Goal: Transaction & Acquisition: Purchase product/service

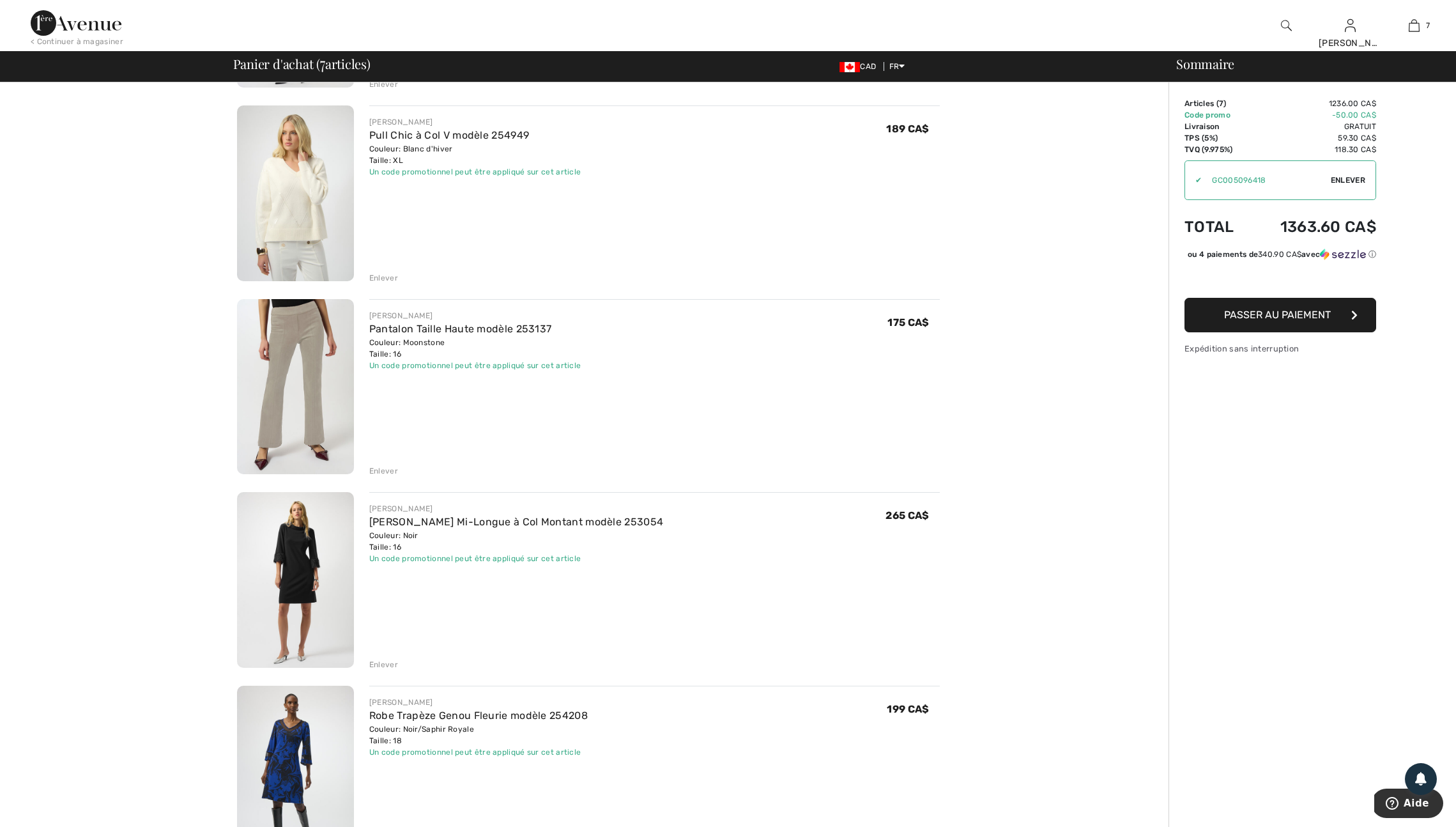
scroll to position [472, 0]
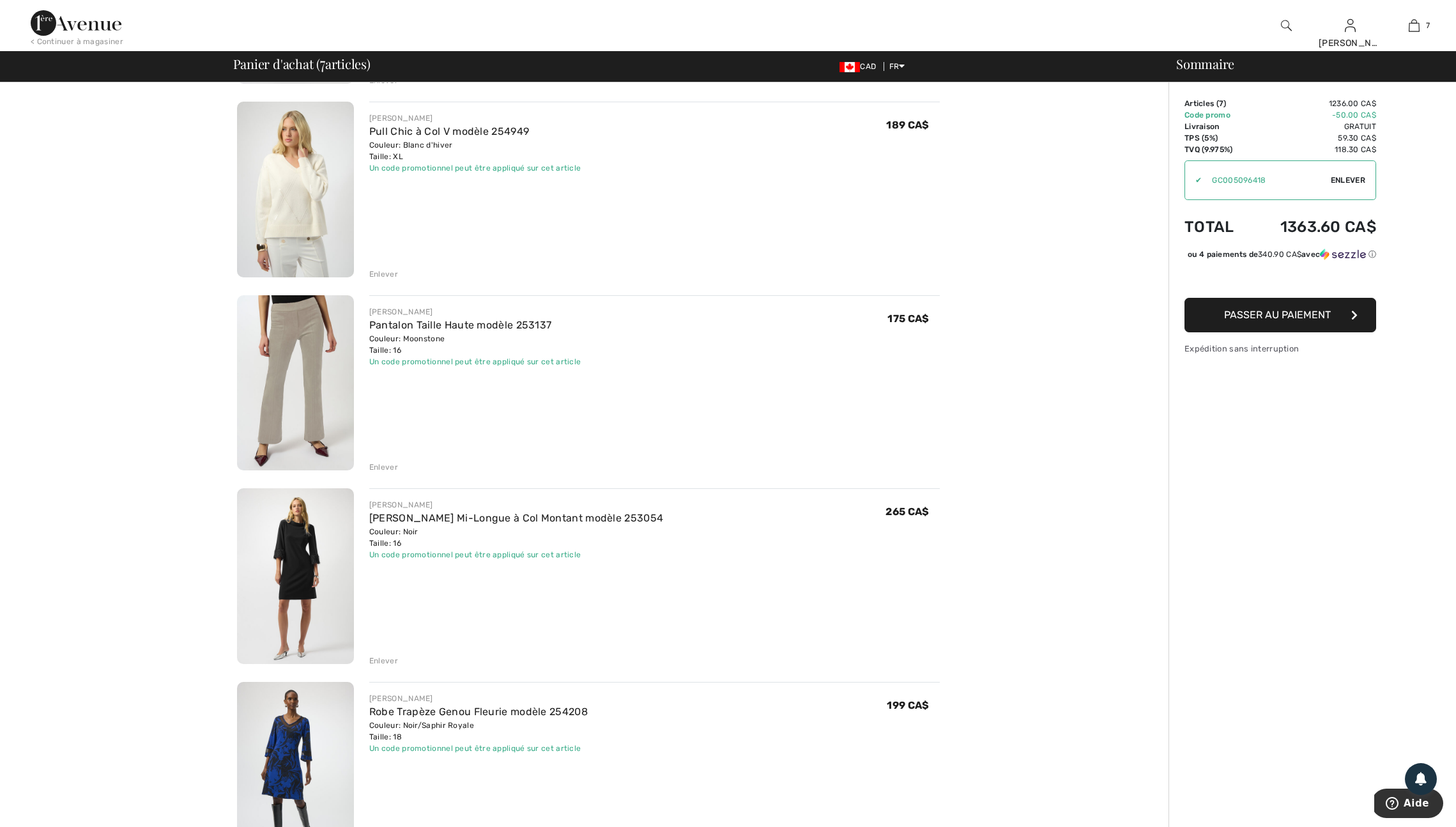
click at [389, 473] on div "Enlever" at bounding box center [383, 467] width 28 height 12
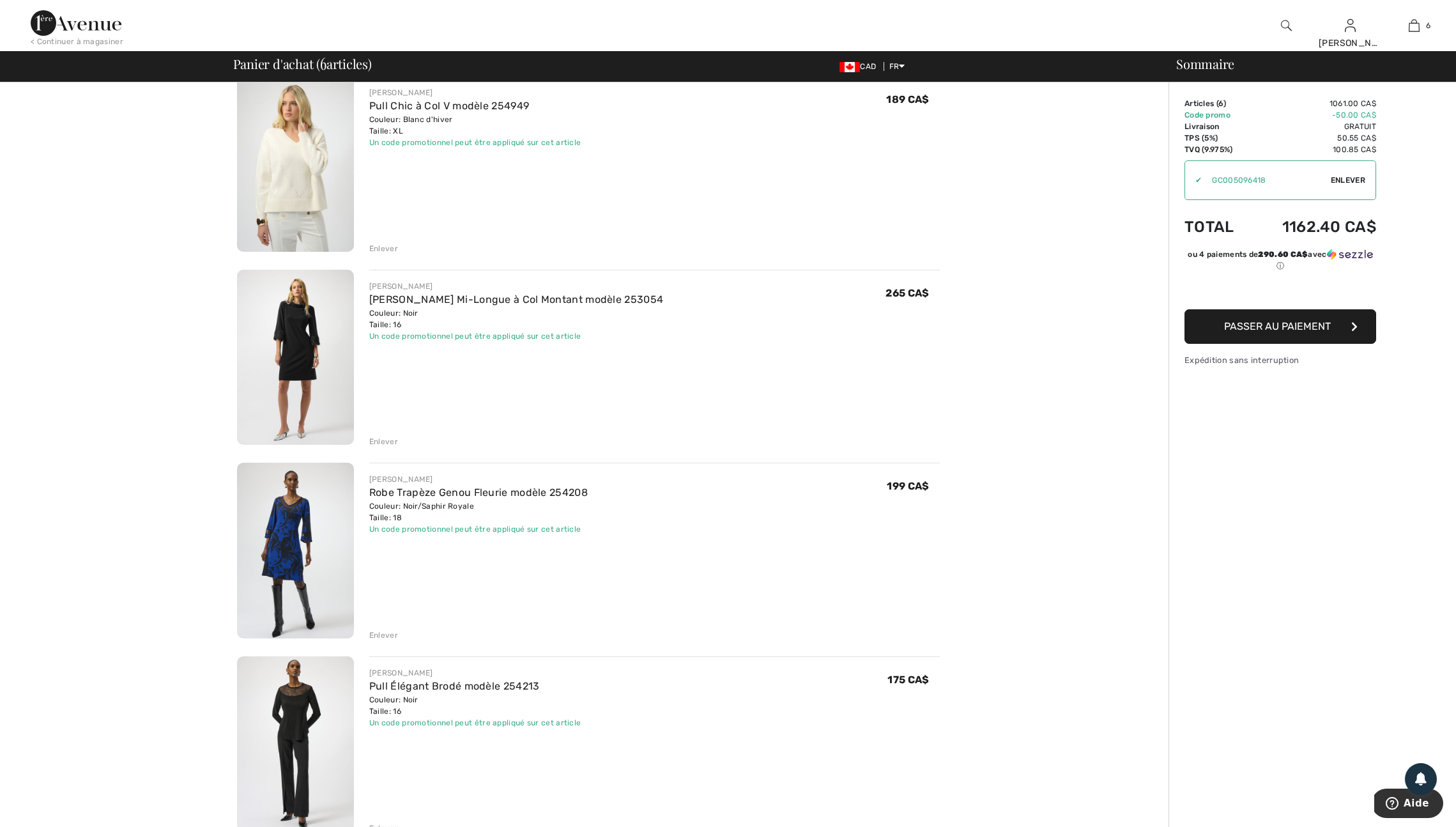
scroll to position [500, 0]
click at [295, 388] on img at bounding box center [295, 355] width 117 height 176
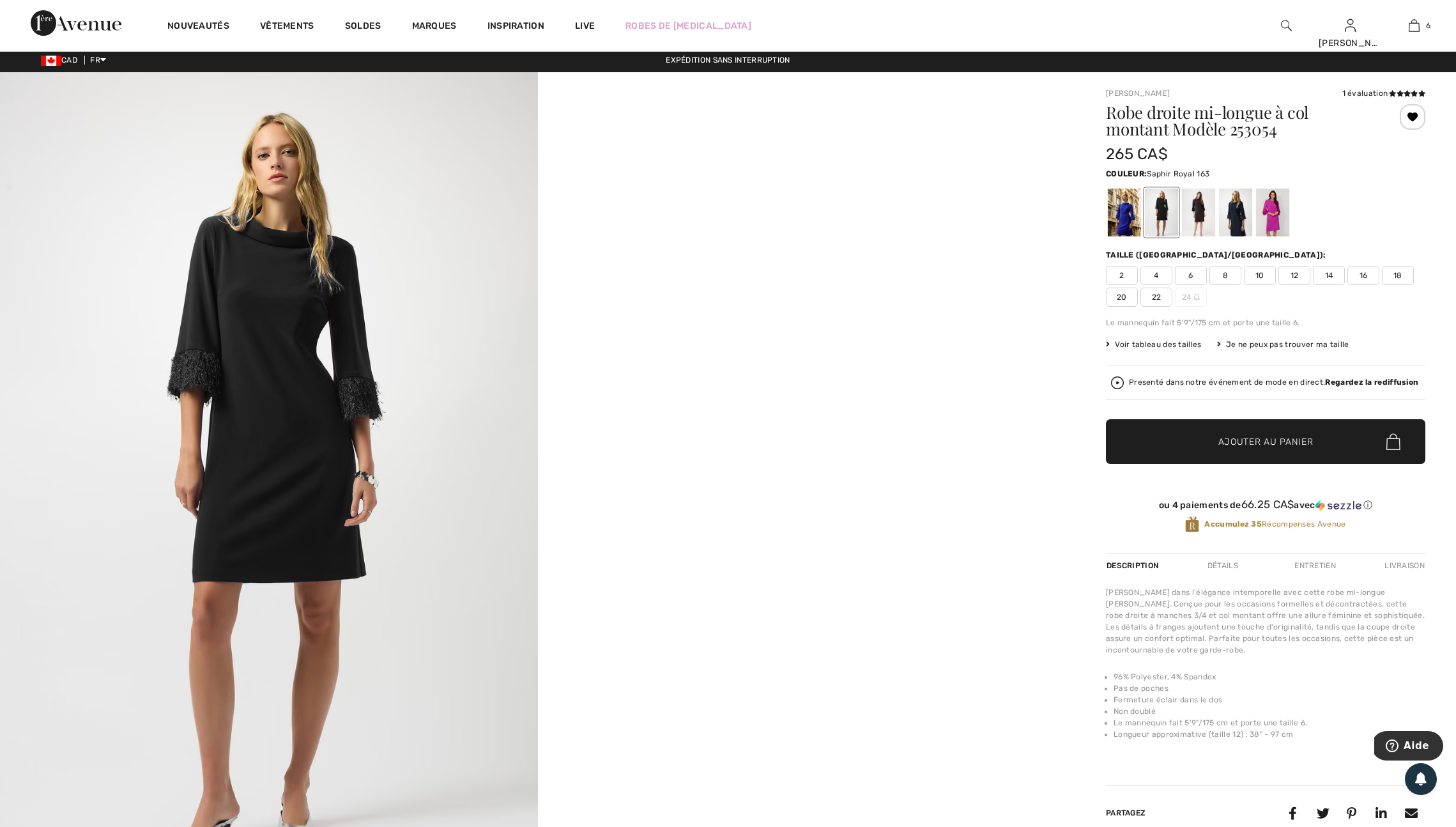
click at [1136, 224] on div at bounding box center [1124, 212] width 33 height 48
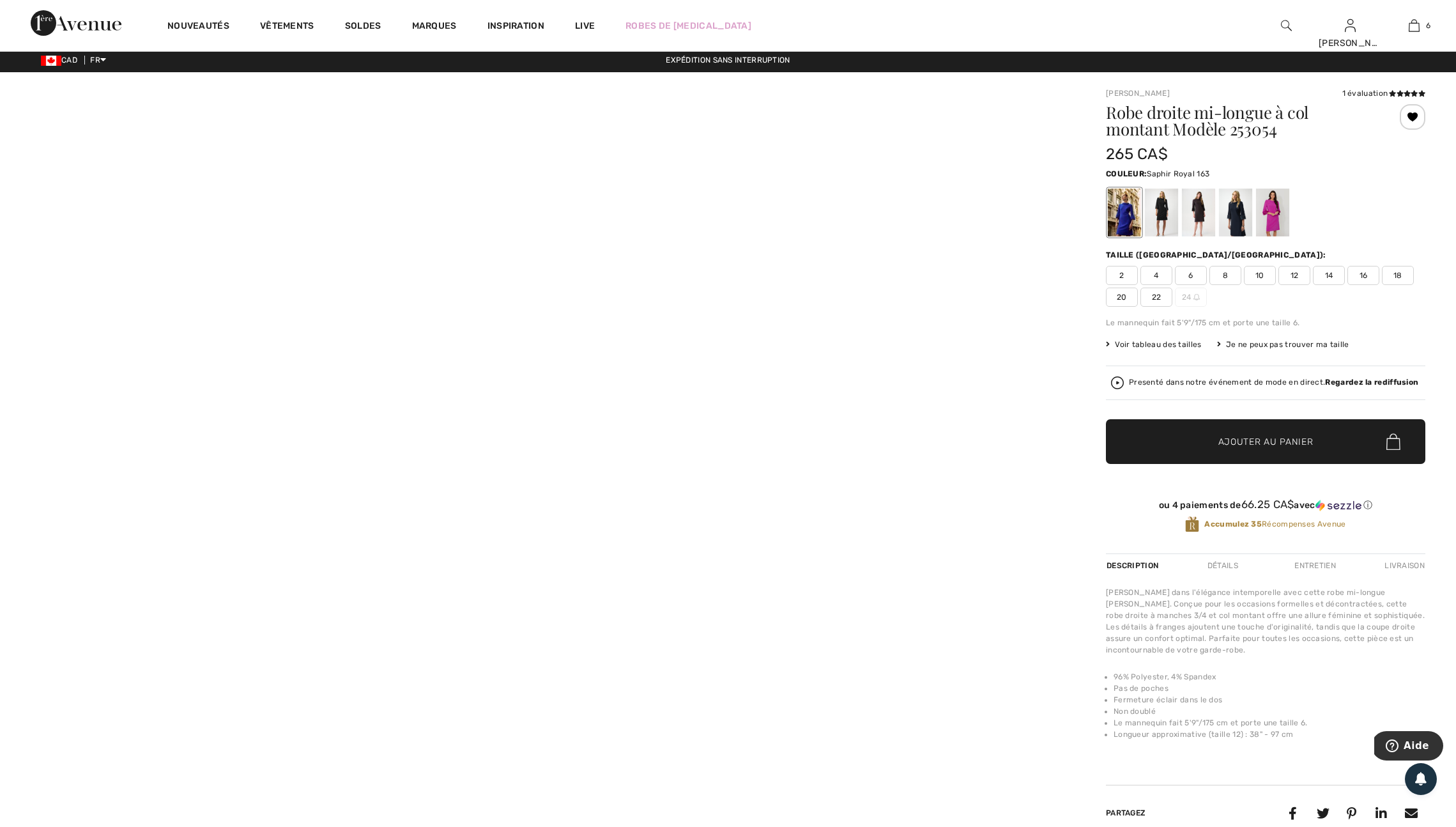
scroll to position [7, 0]
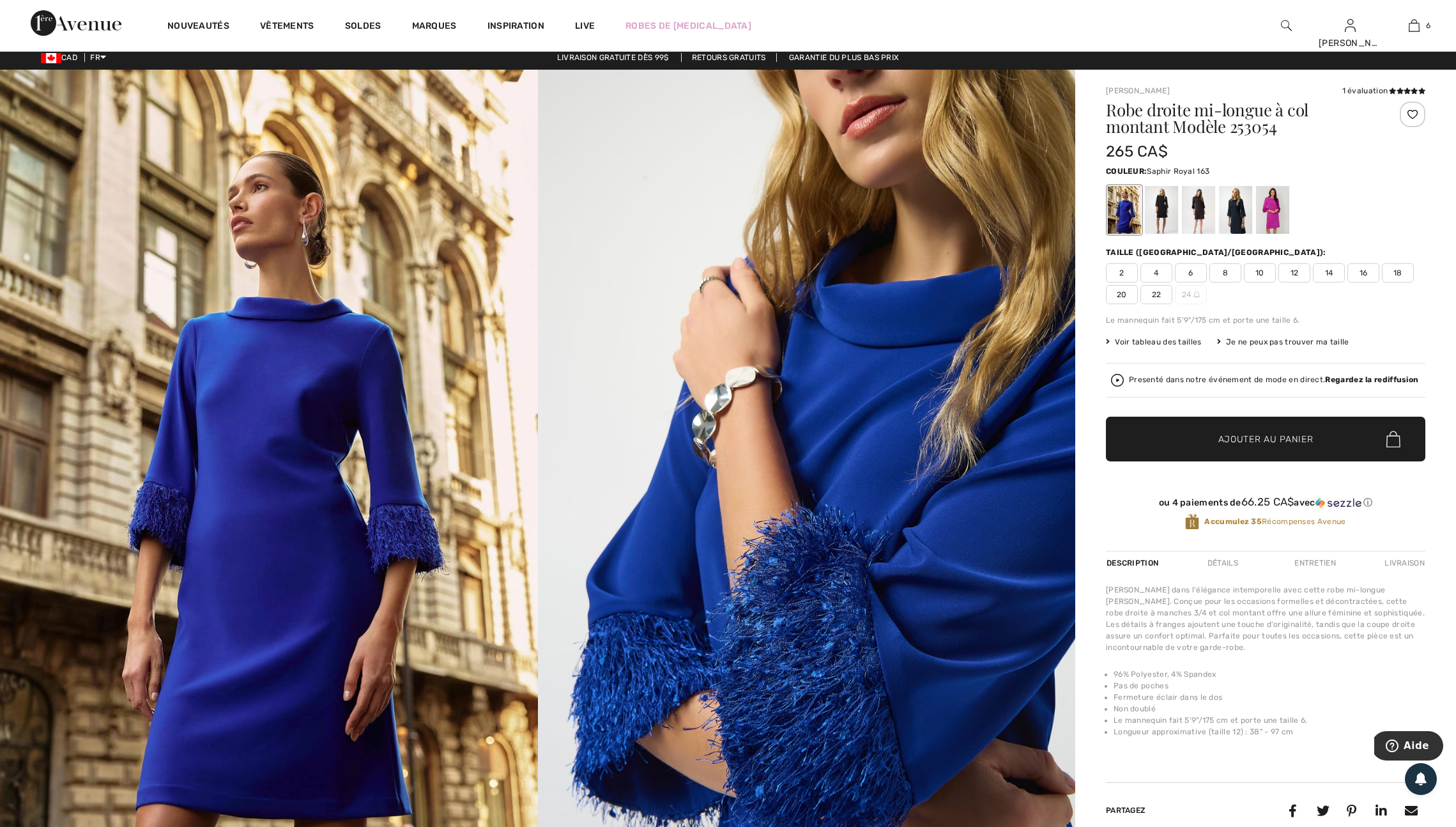
click at [1382, 283] on span "18" at bounding box center [1397, 273] width 32 height 20
click at [1255, 446] on span "Ajouter au panier" at bounding box center [1266, 439] width 96 height 14
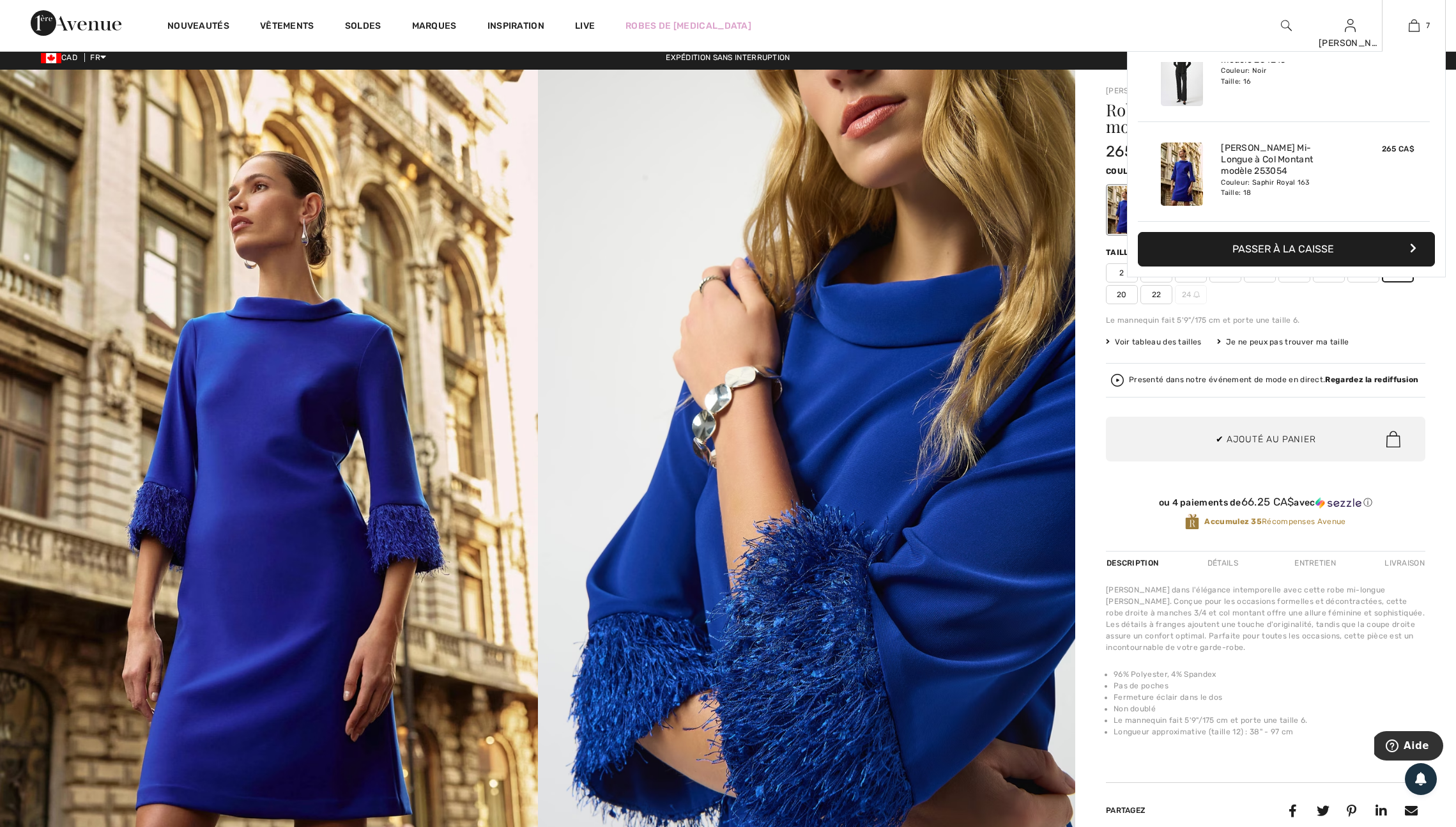
scroll to position [601, 0]
click at [1413, 24] on img at bounding box center [1413, 25] width 11 height 16
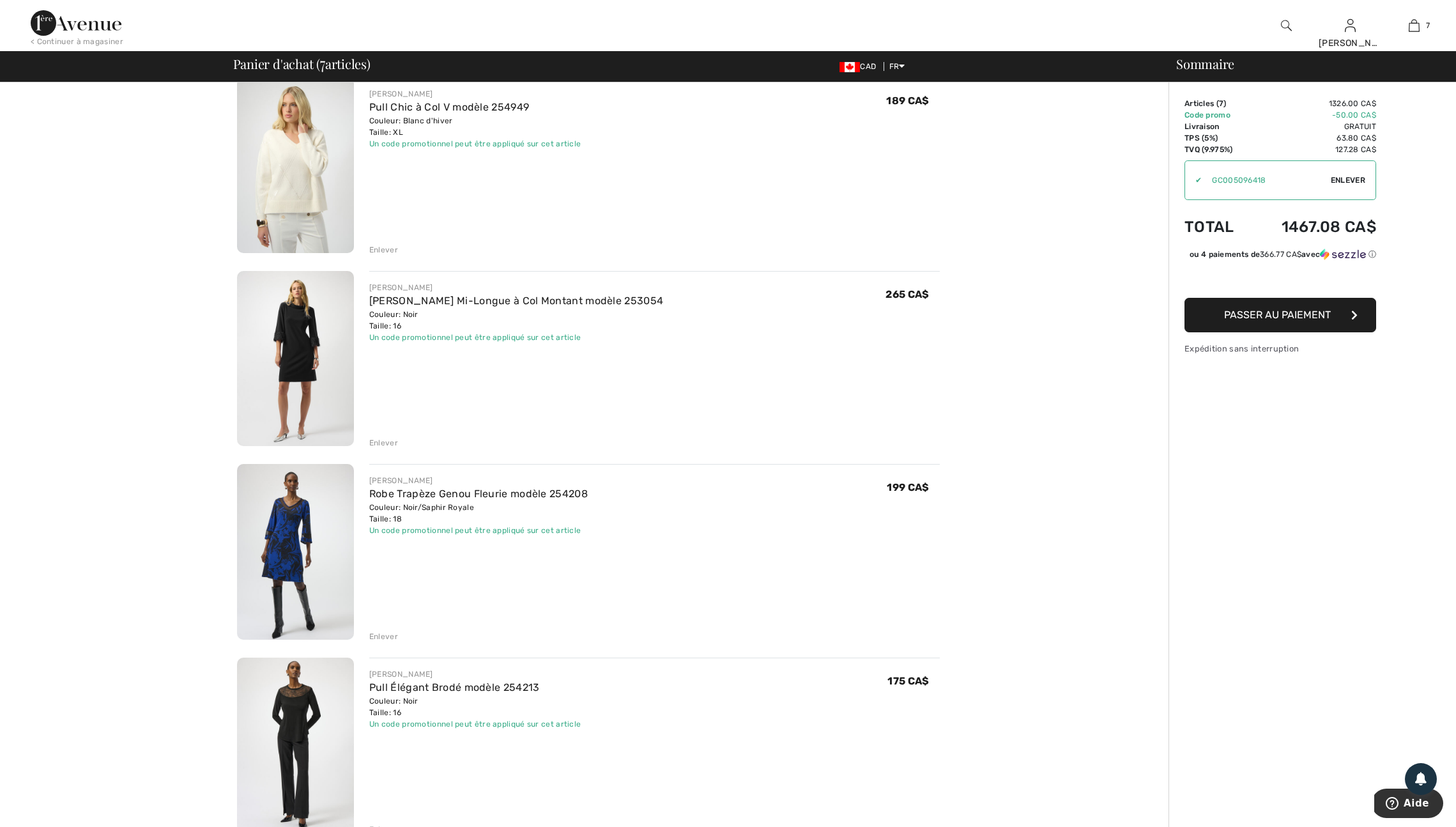
scroll to position [500, 0]
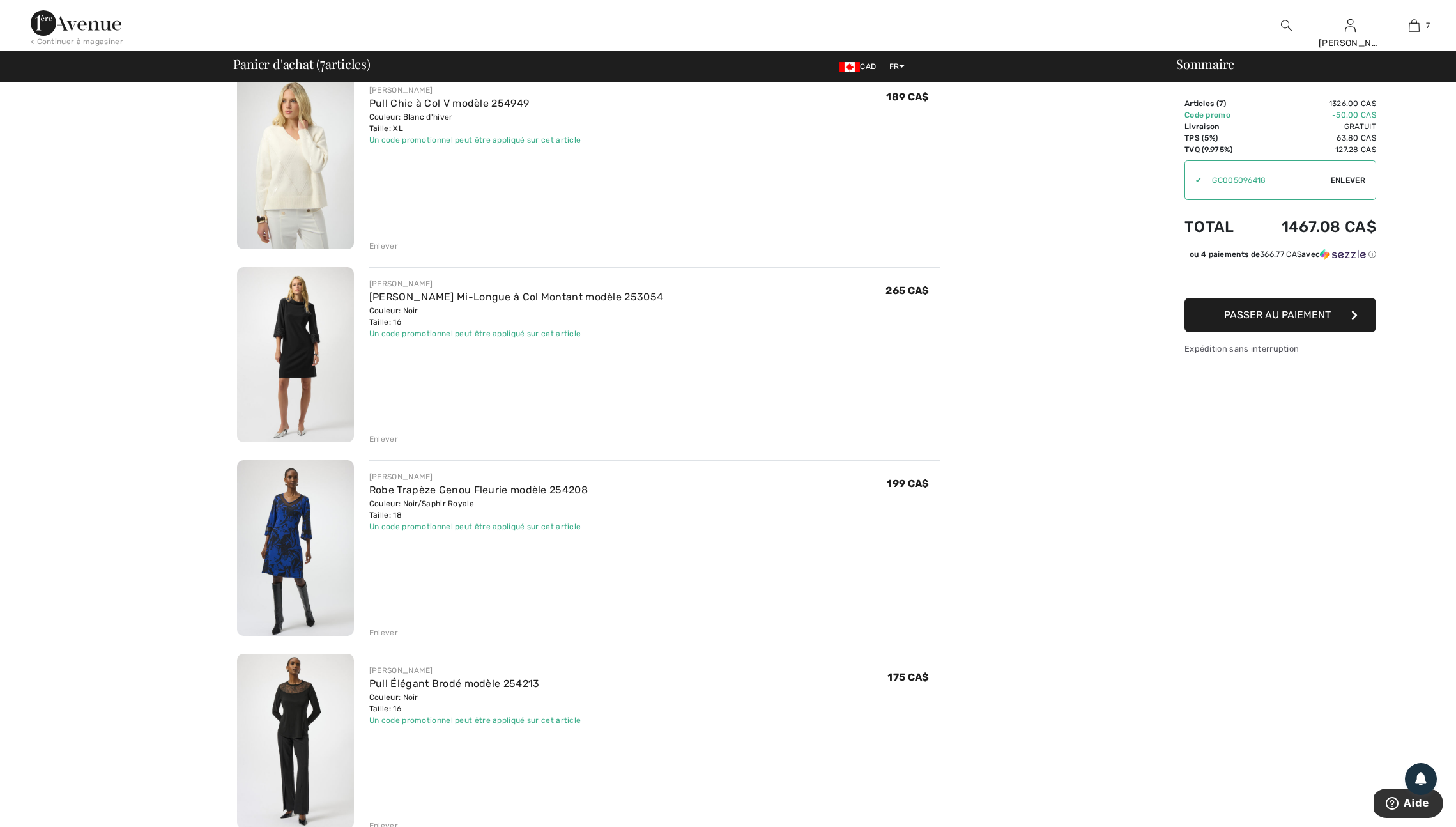
click at [387, 445] on div "Enlever" at bounding box center [383, 439] width 28 height 12
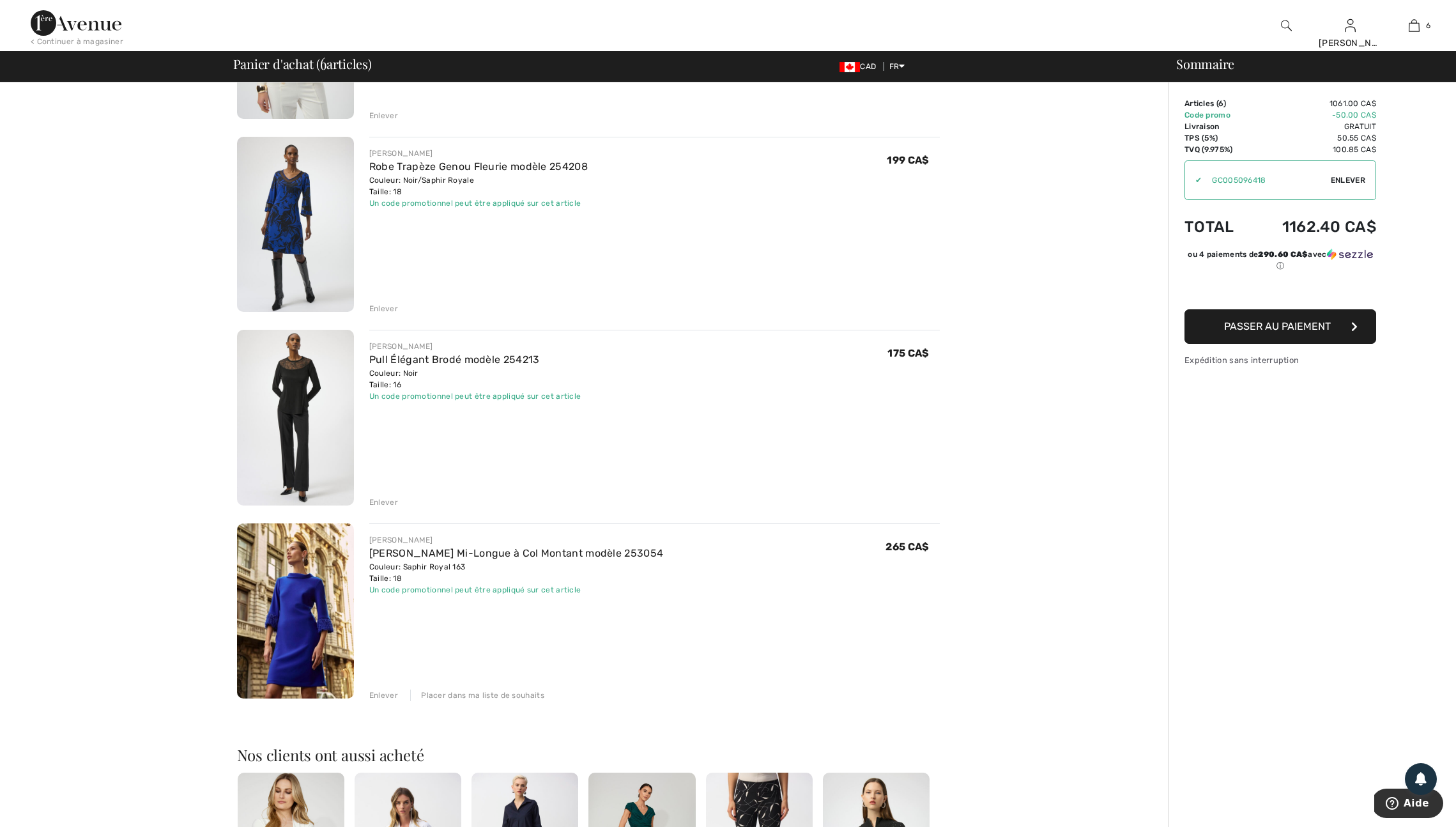
scroll to position [646, 0]
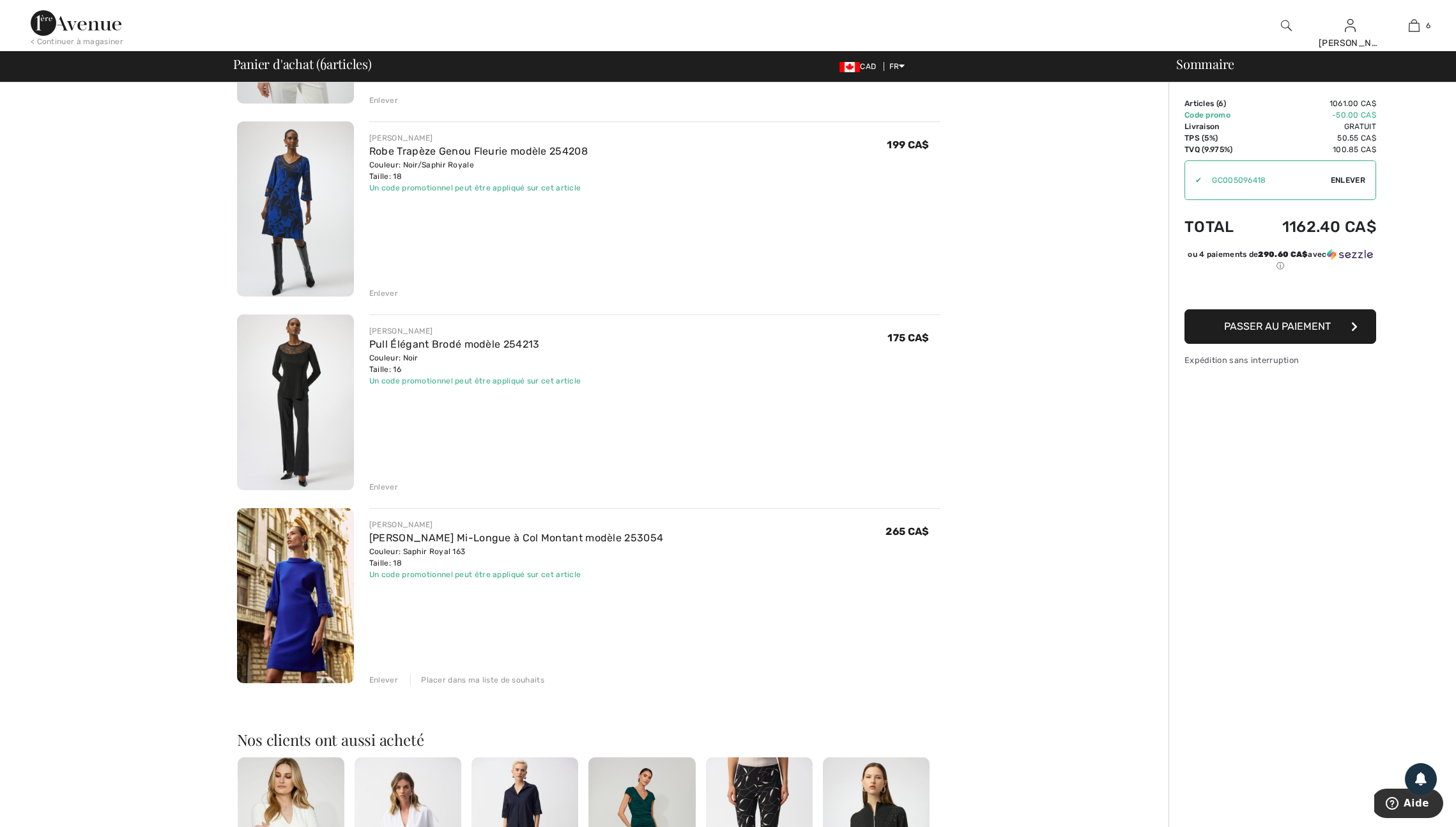
click at [303, 429] on img at bounding box center [295, 402] width 117 height 176
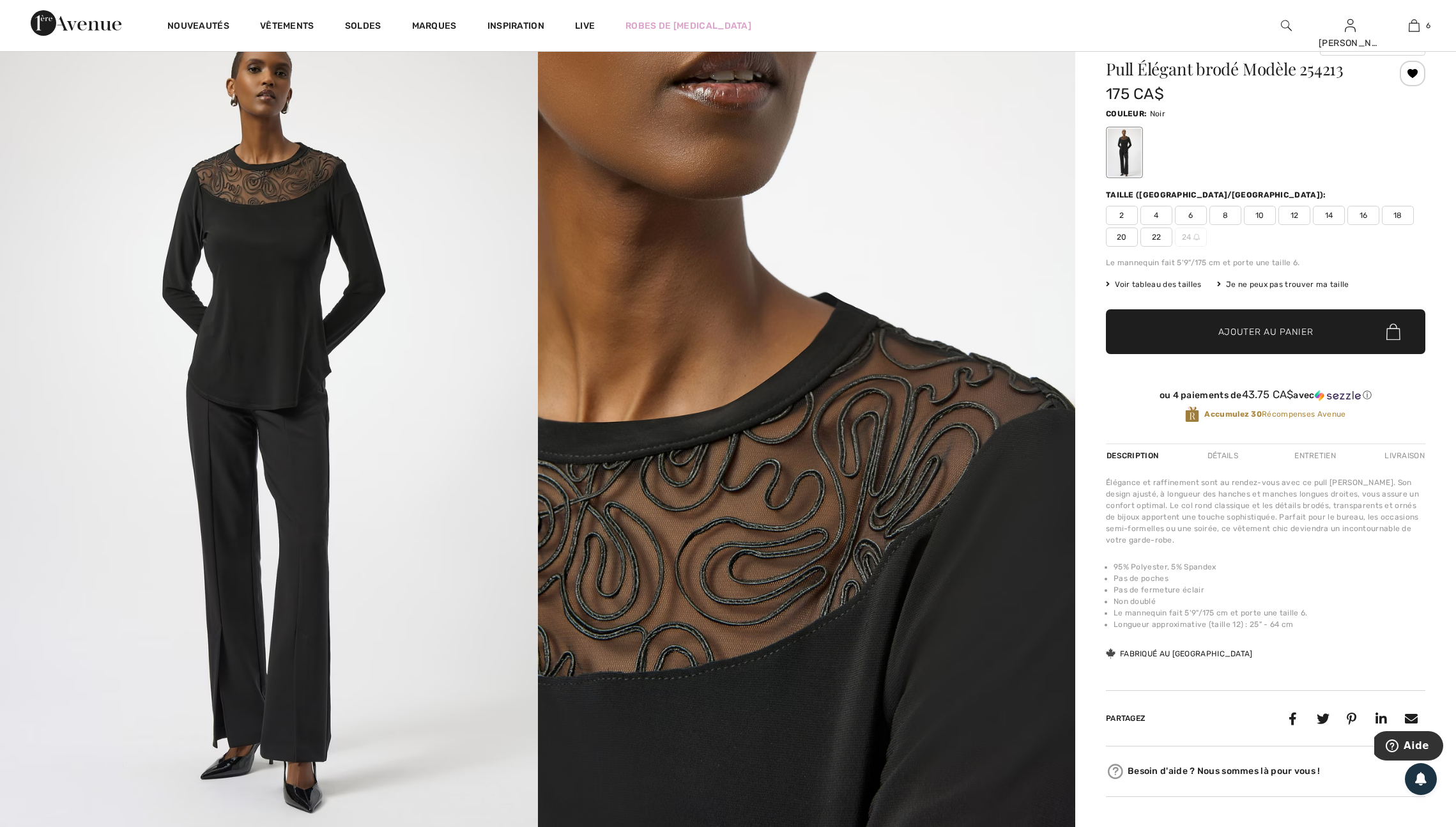
scroll to position [38, 0]
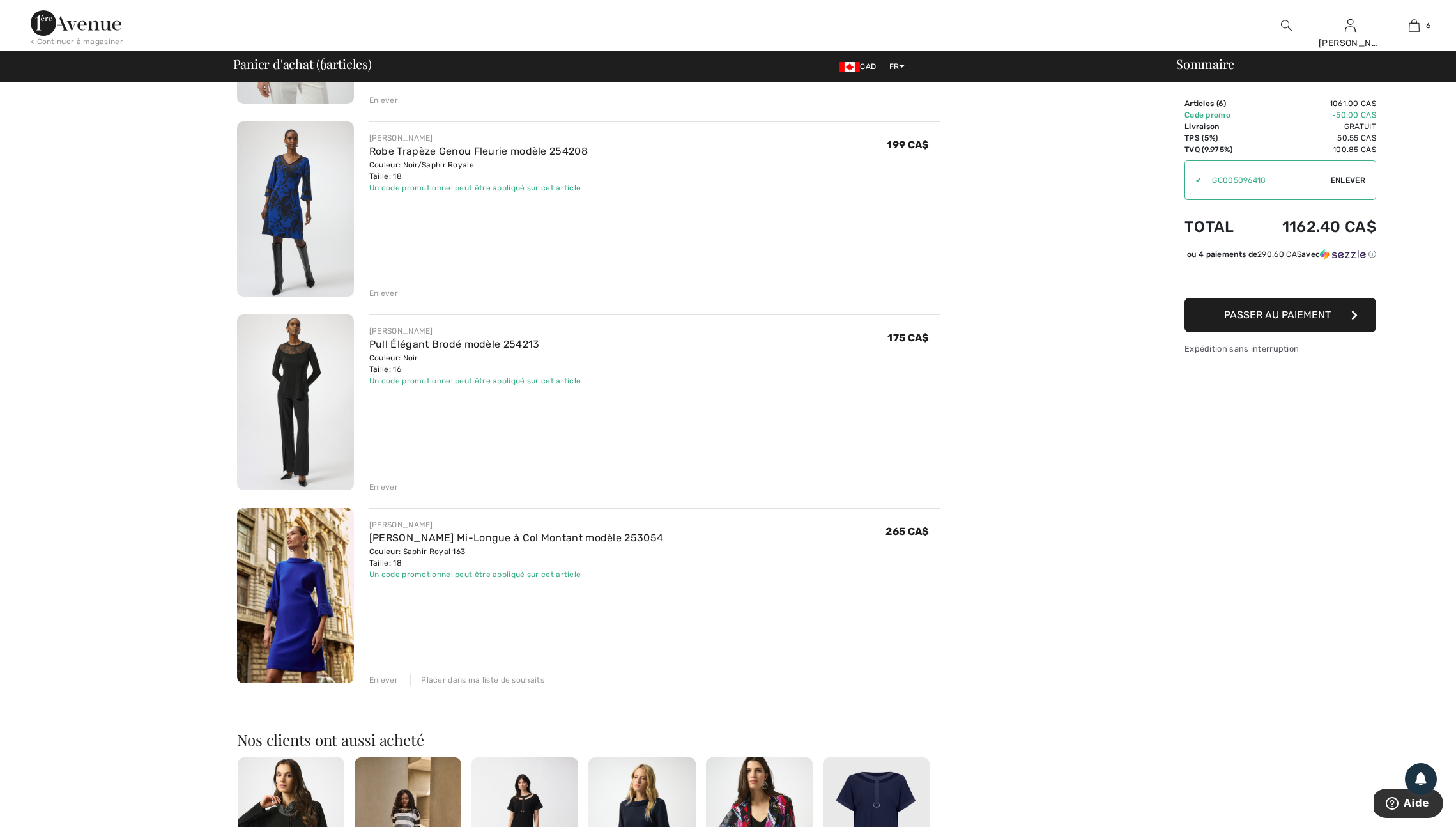
click at [384, 492] on div "Enlever" at bounding box center [383, 487] width 28 height 12
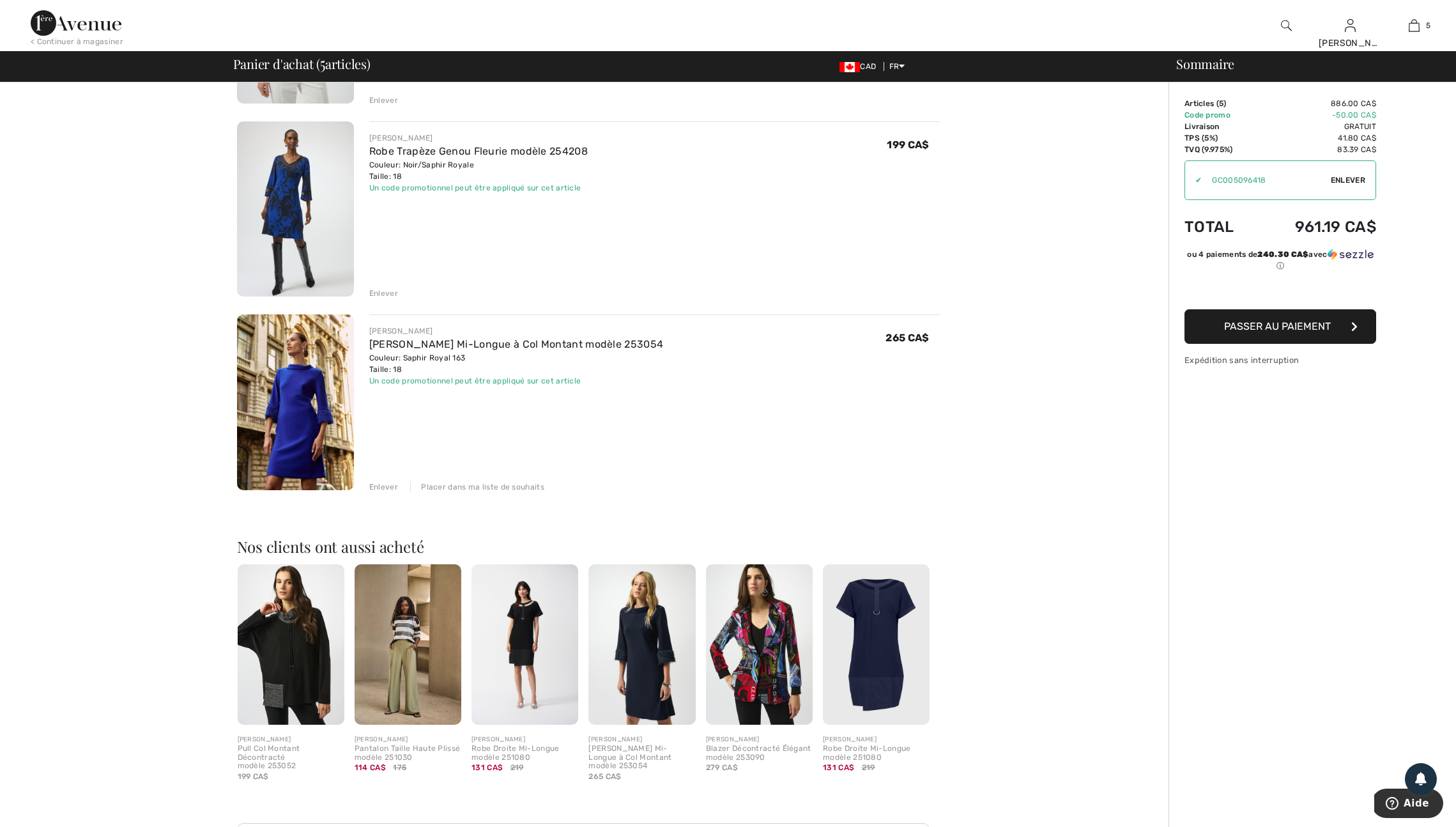
click at [295, 471] on img at bounding box center [295, 402] width 117 height 176
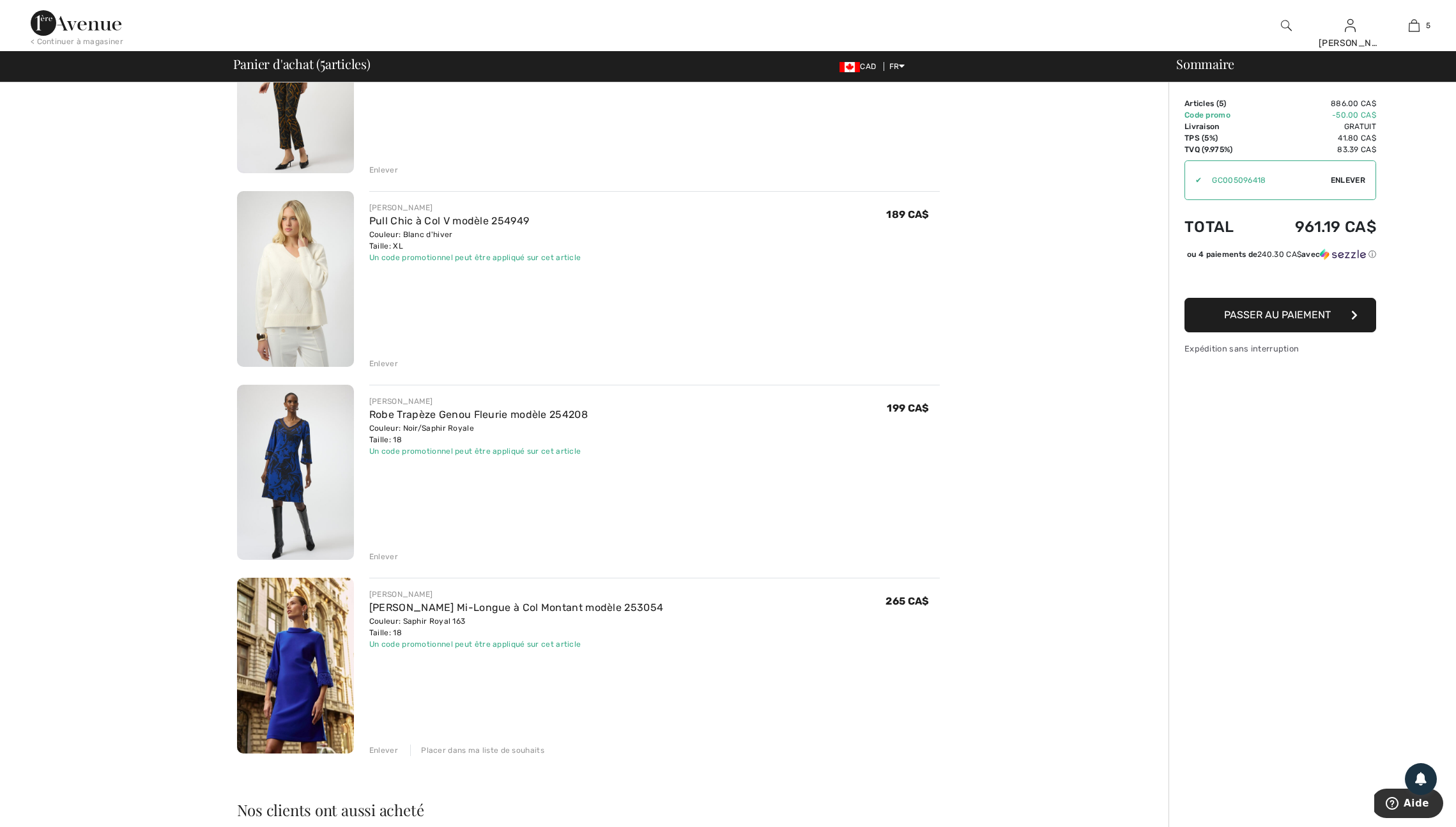
scroll to position [381, 0]
click at [287, 492] on img at bounding box center [295, 474] width 117 height 176
click at [391, 757] on div "Enlever" at bounding box center [383, 751] width 28 height 12
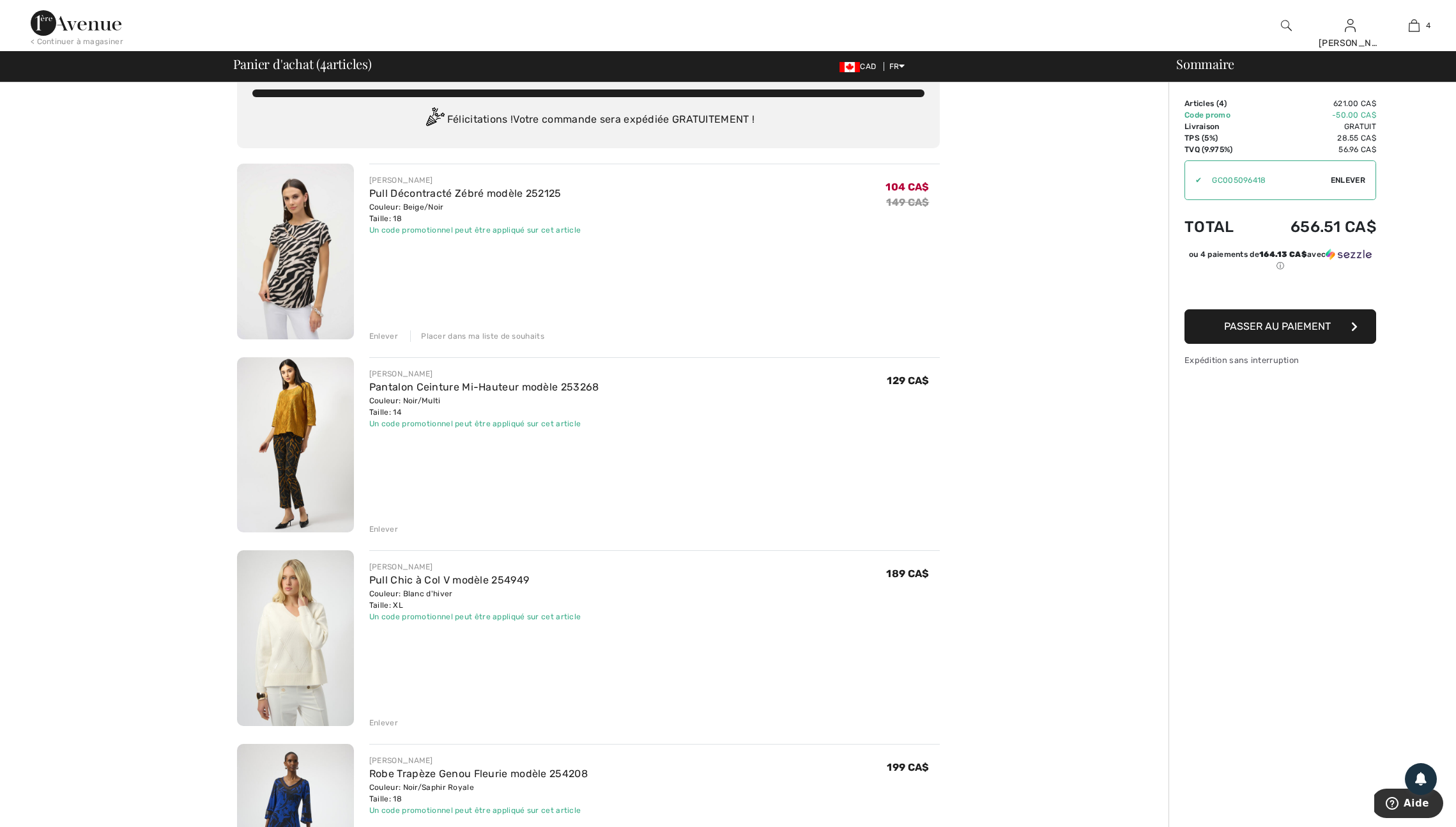
scroll to position [23, 0]
click at [1355, 177] on span "Enlever" at bounding box center [1347, 180] width 34 height 12
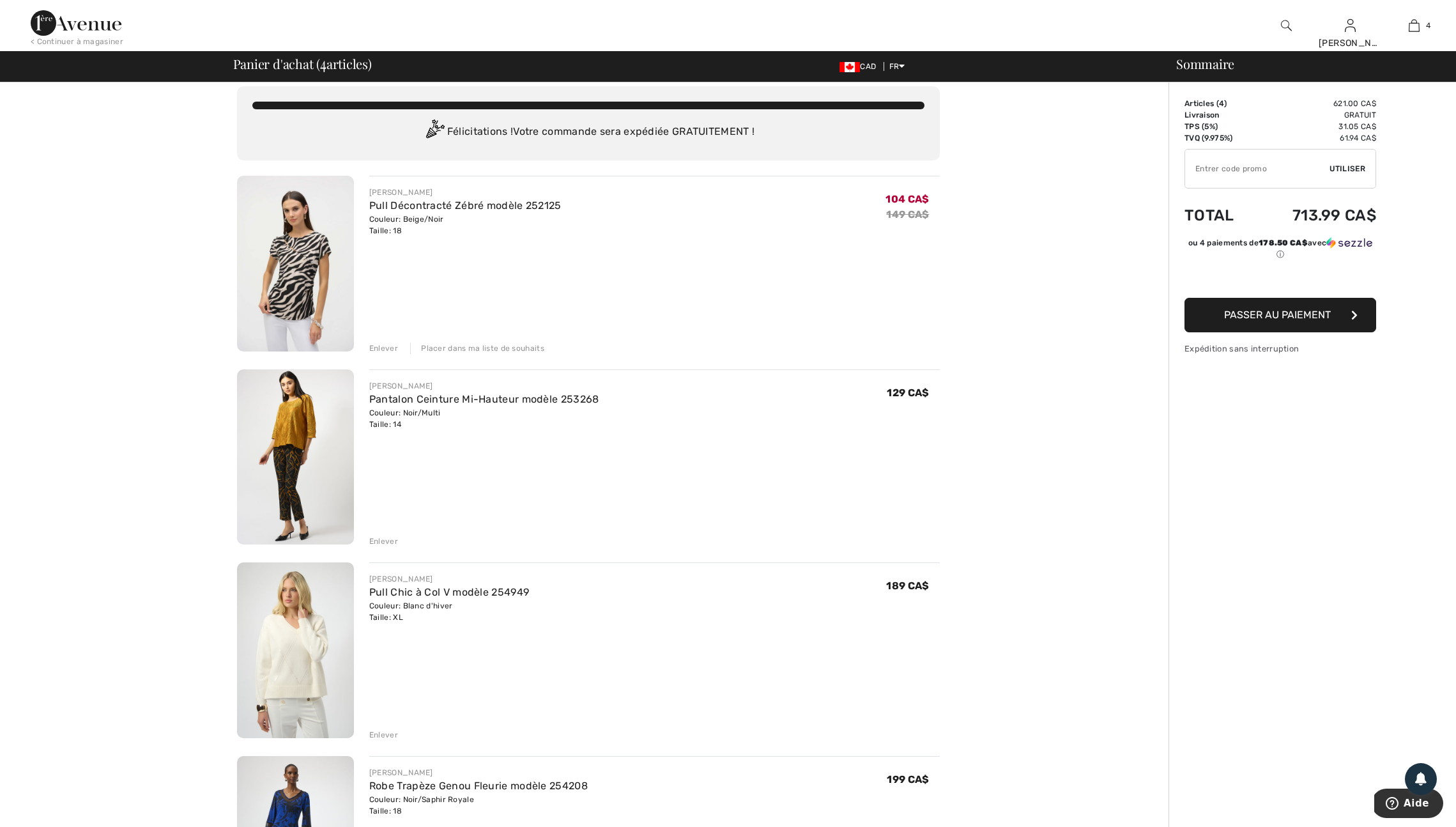
scroll to position [14, 0]
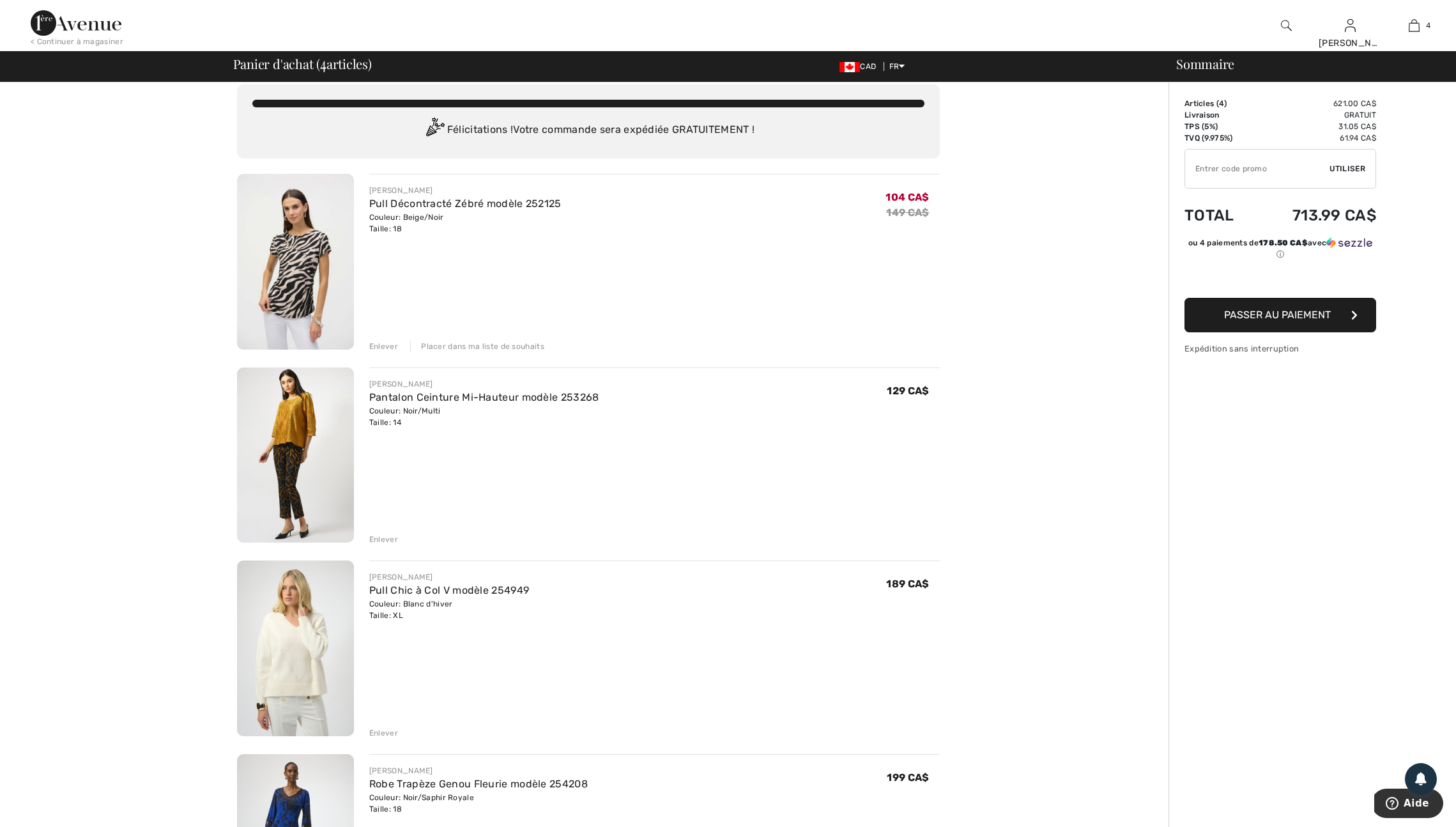
click at [490, 352] on div "Placer dans ma liste de souhaits" at bounding box center [478, 346] width 135 height 12
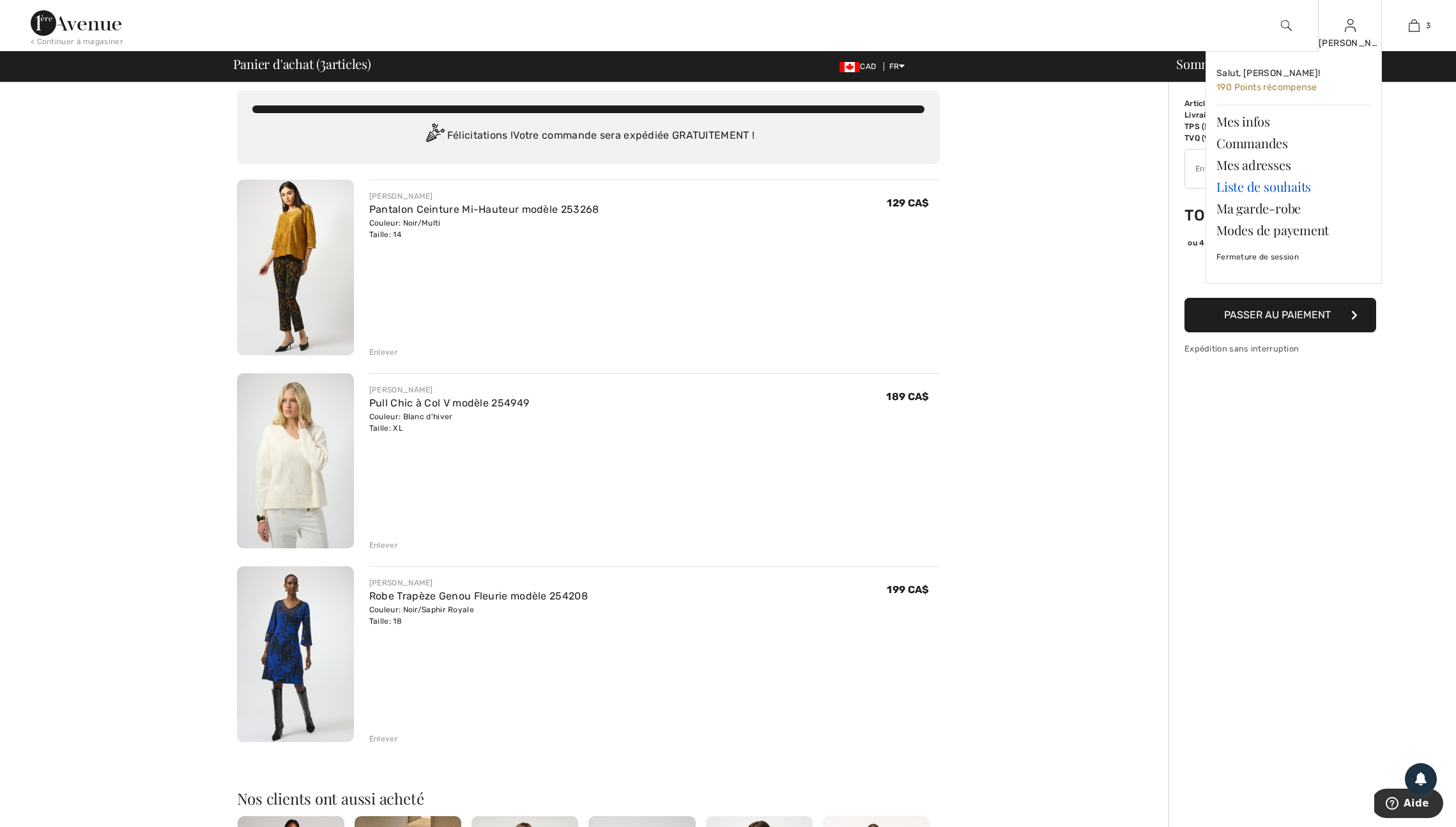
click at [1272, 189] on link "Liste de souhaits" at bounding box center [1293, 186] width 155 height 21
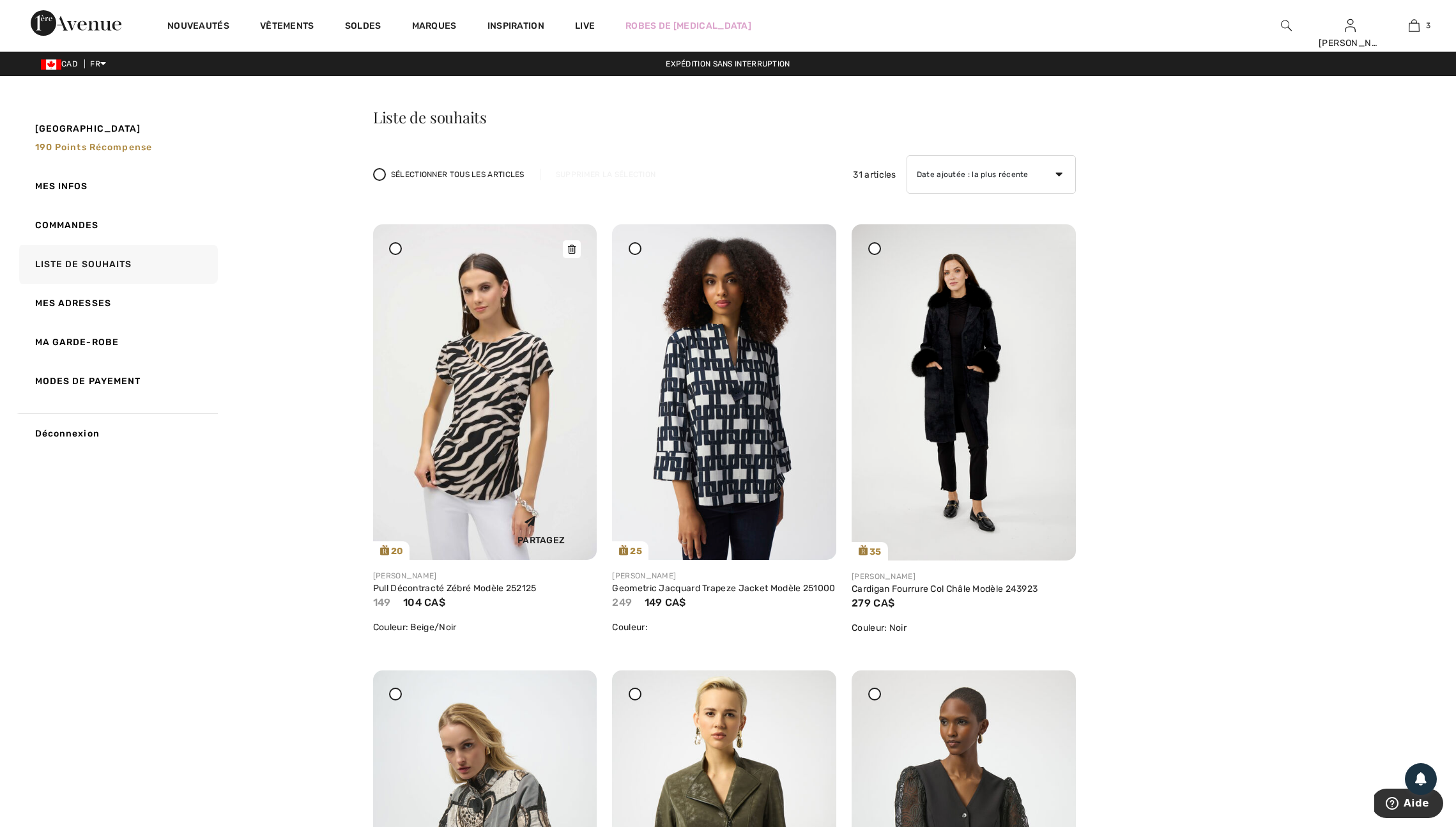
click at [434, 514] on img at bounding box center [486, 392] width 224 height 335
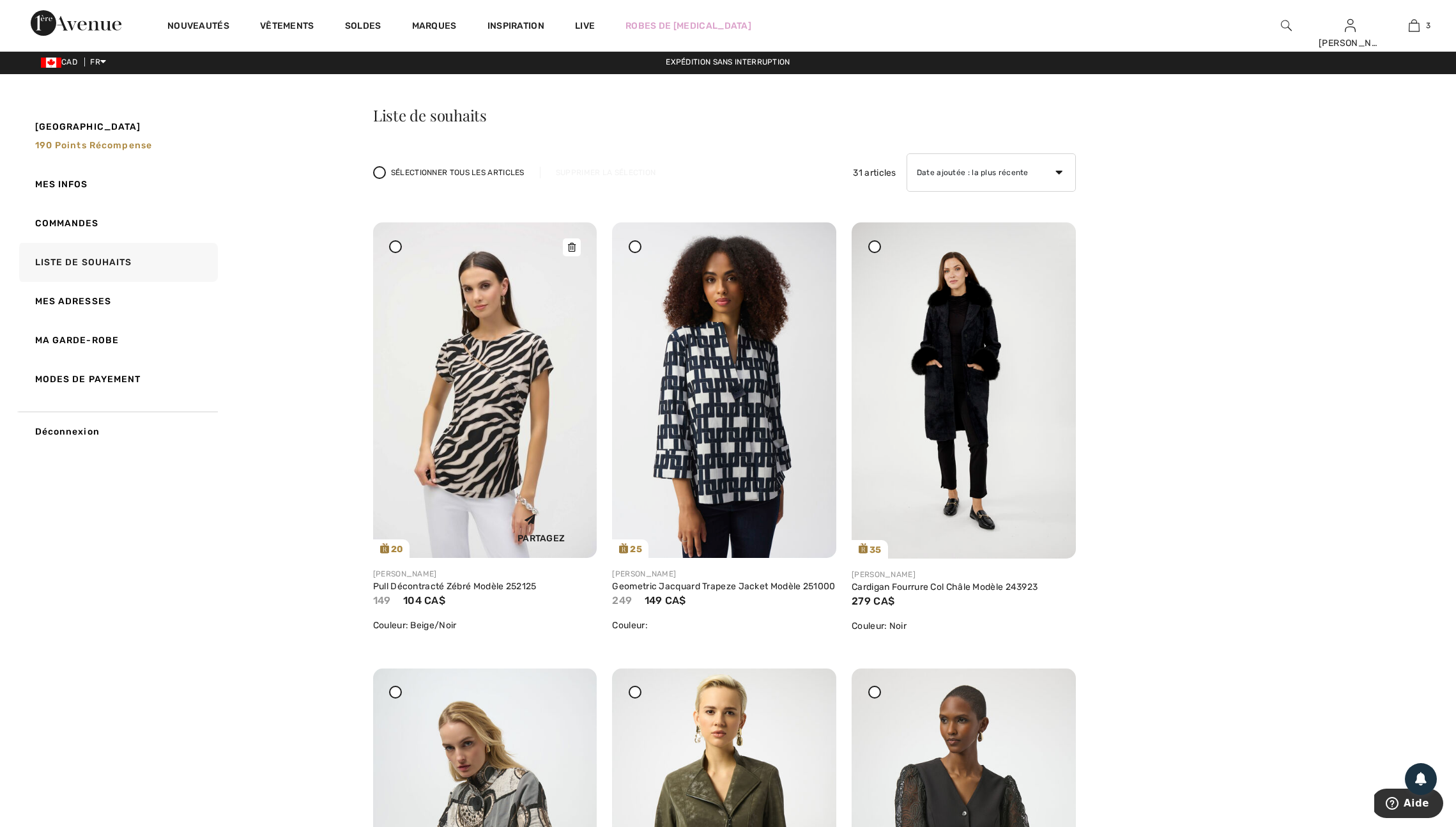
scroll to position [5, 0]
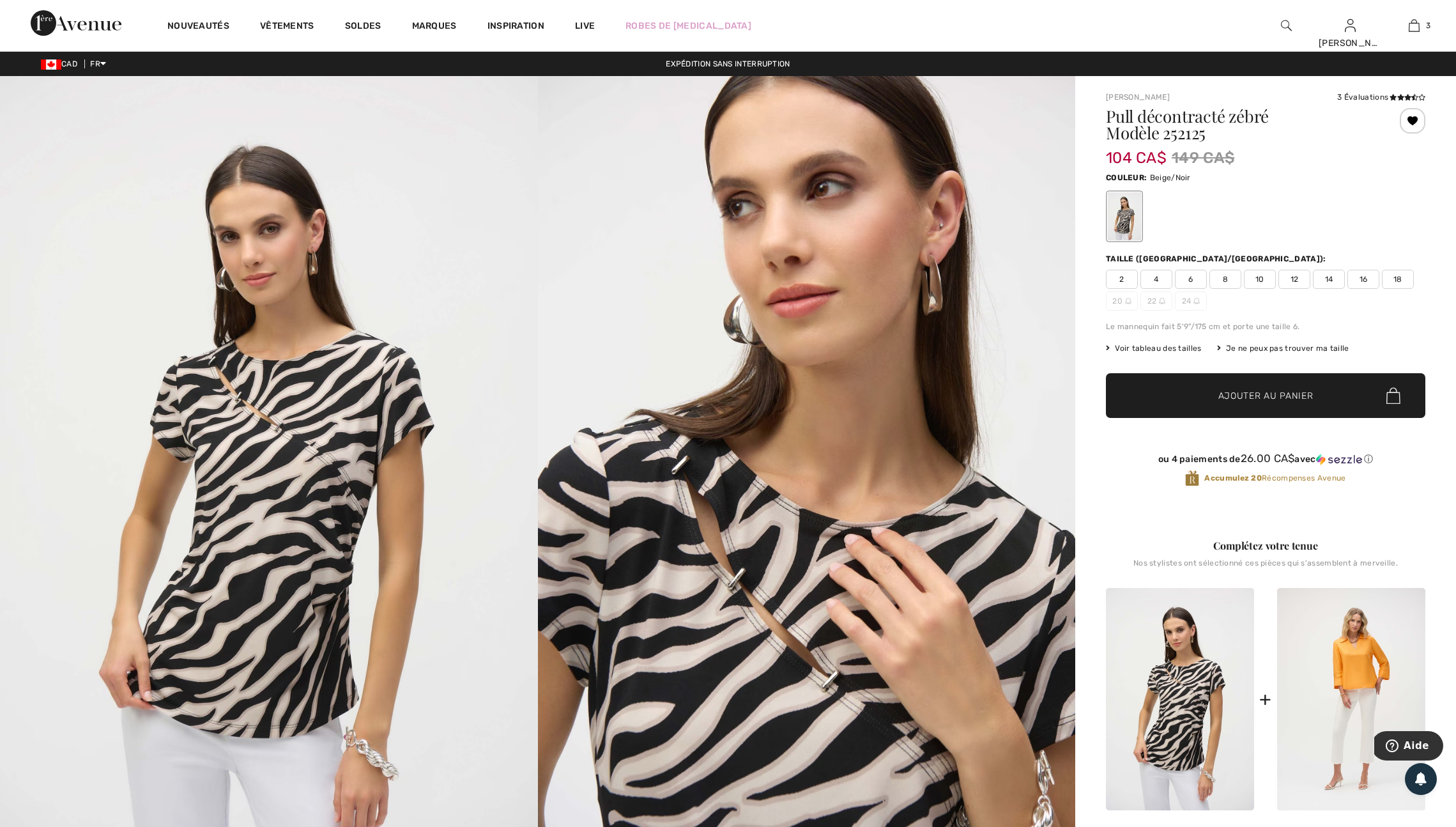
click at [1382, 289] on span "18" at bounding box center [1397, 279] width 32 height 20
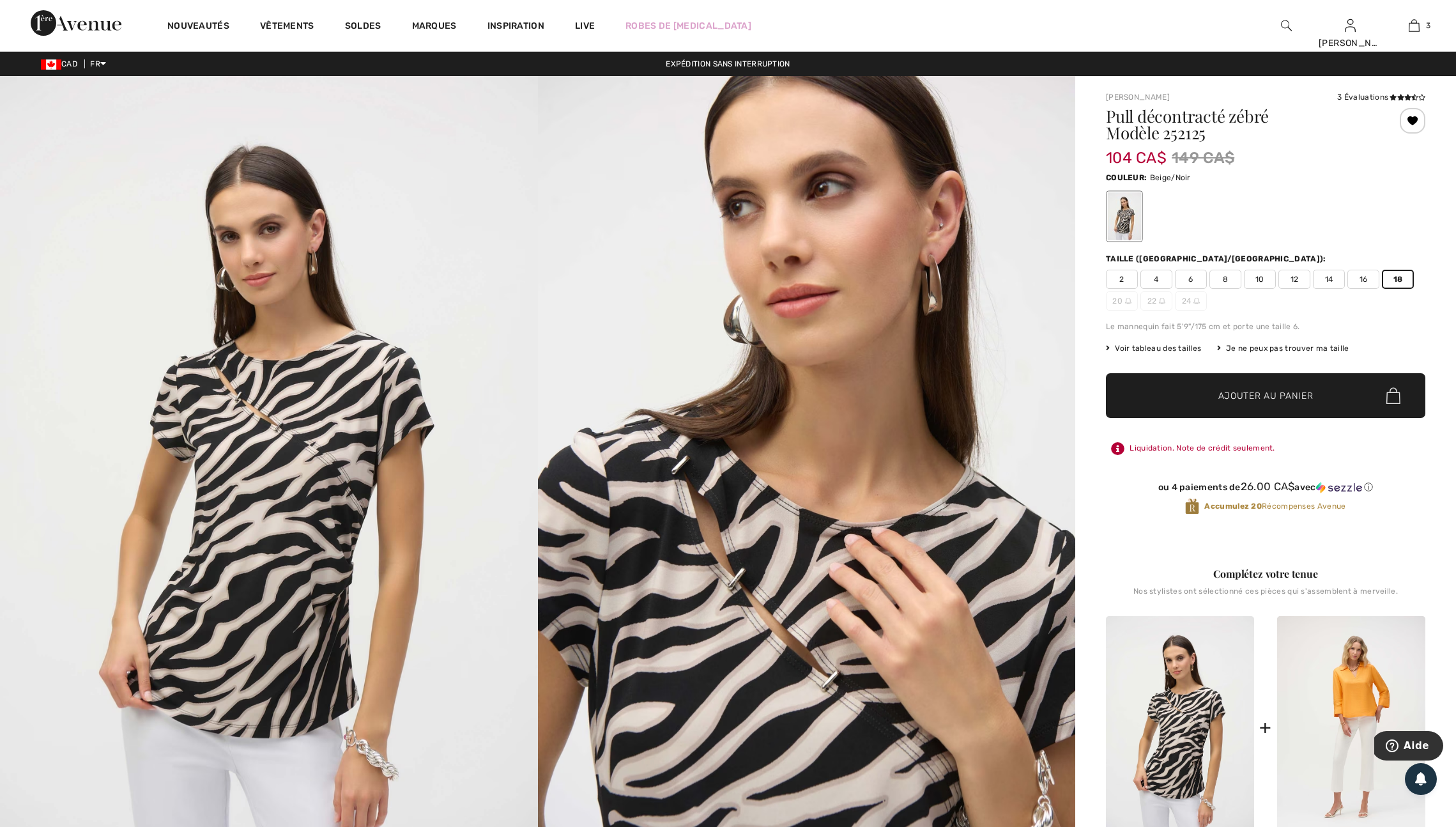
click at [1259, 403] on span "Ajouter au panier" at bounding box center [1266, 396] width 96 height 14
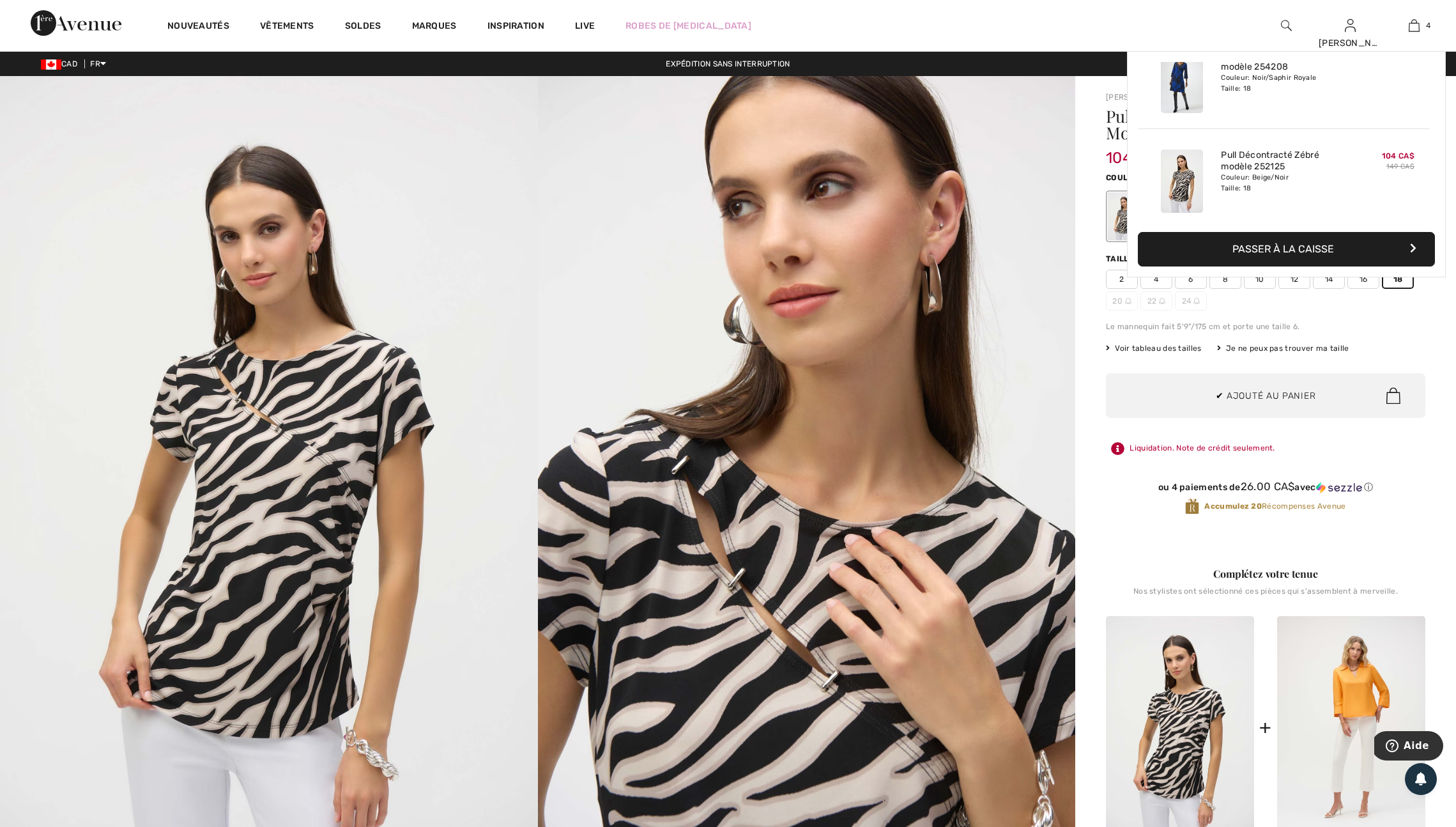
scroll to position [275, 0]
click at [527, 319] on img at bounding box center [269, 479] width 538 height 806
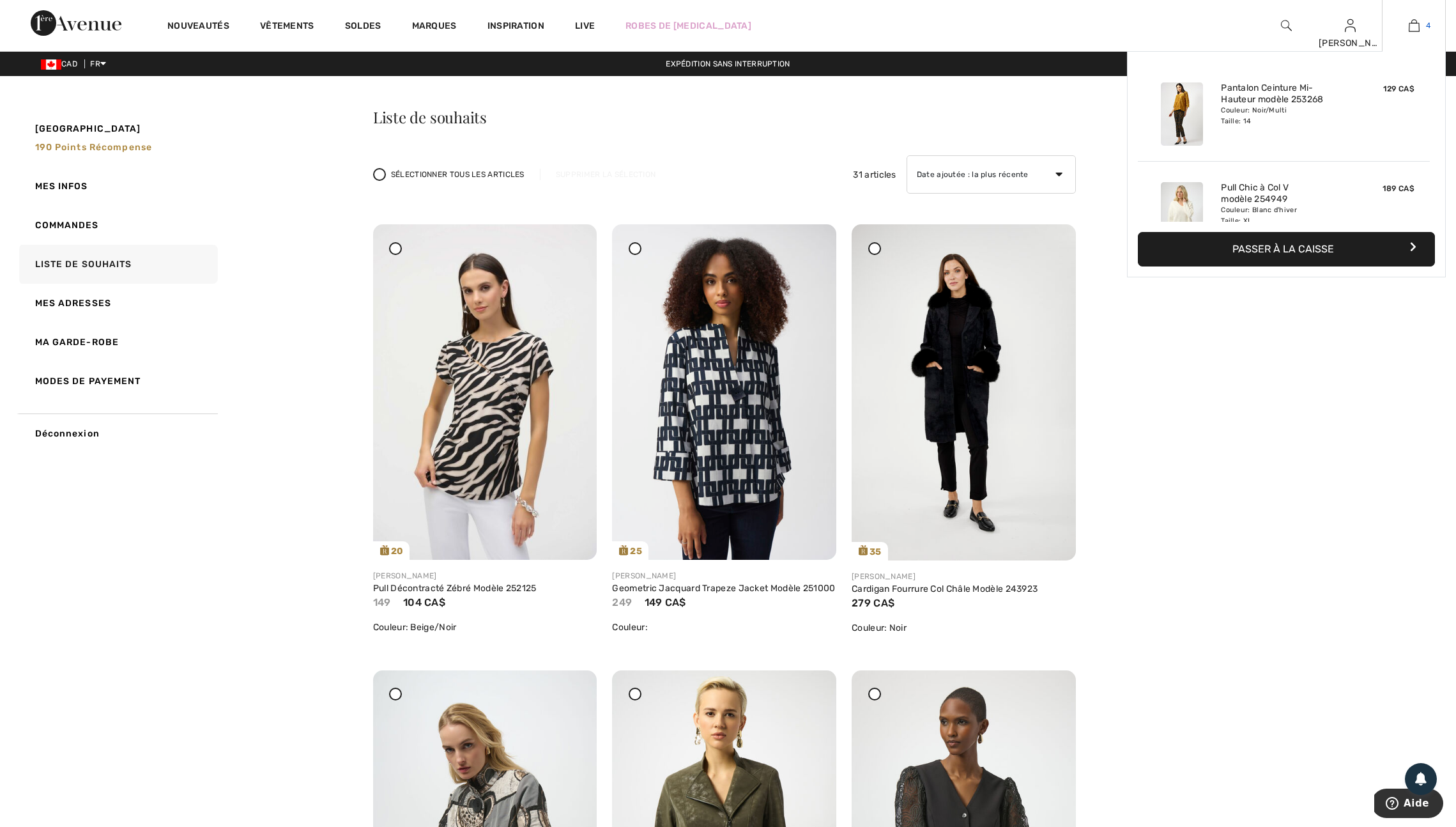
click at [1409, 28] on img at bounding box center [1413, 25] width 11 height 16
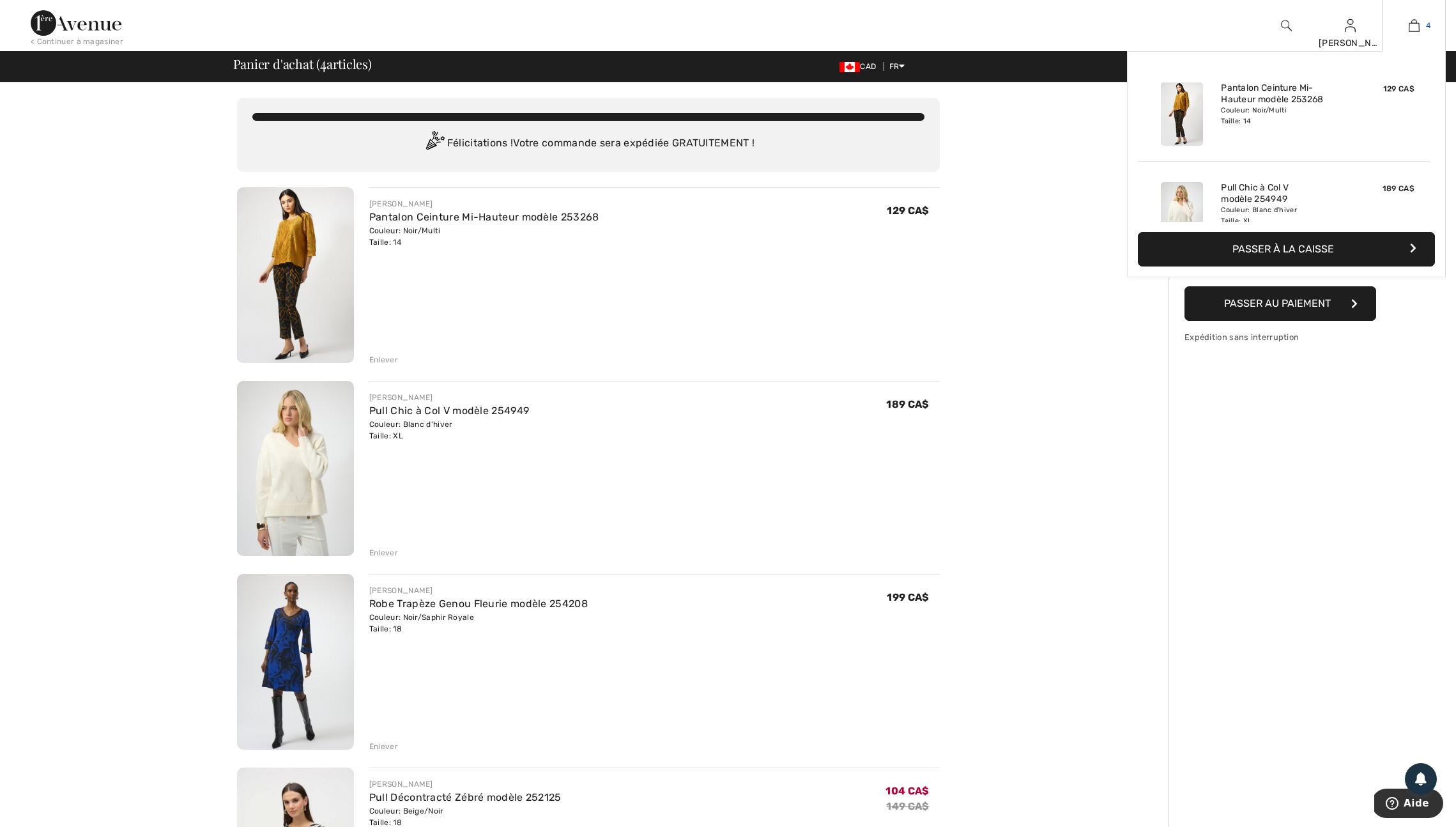
click at [1404, 27] on link "4" at bounding box center [1414, 25] width 62 height 16
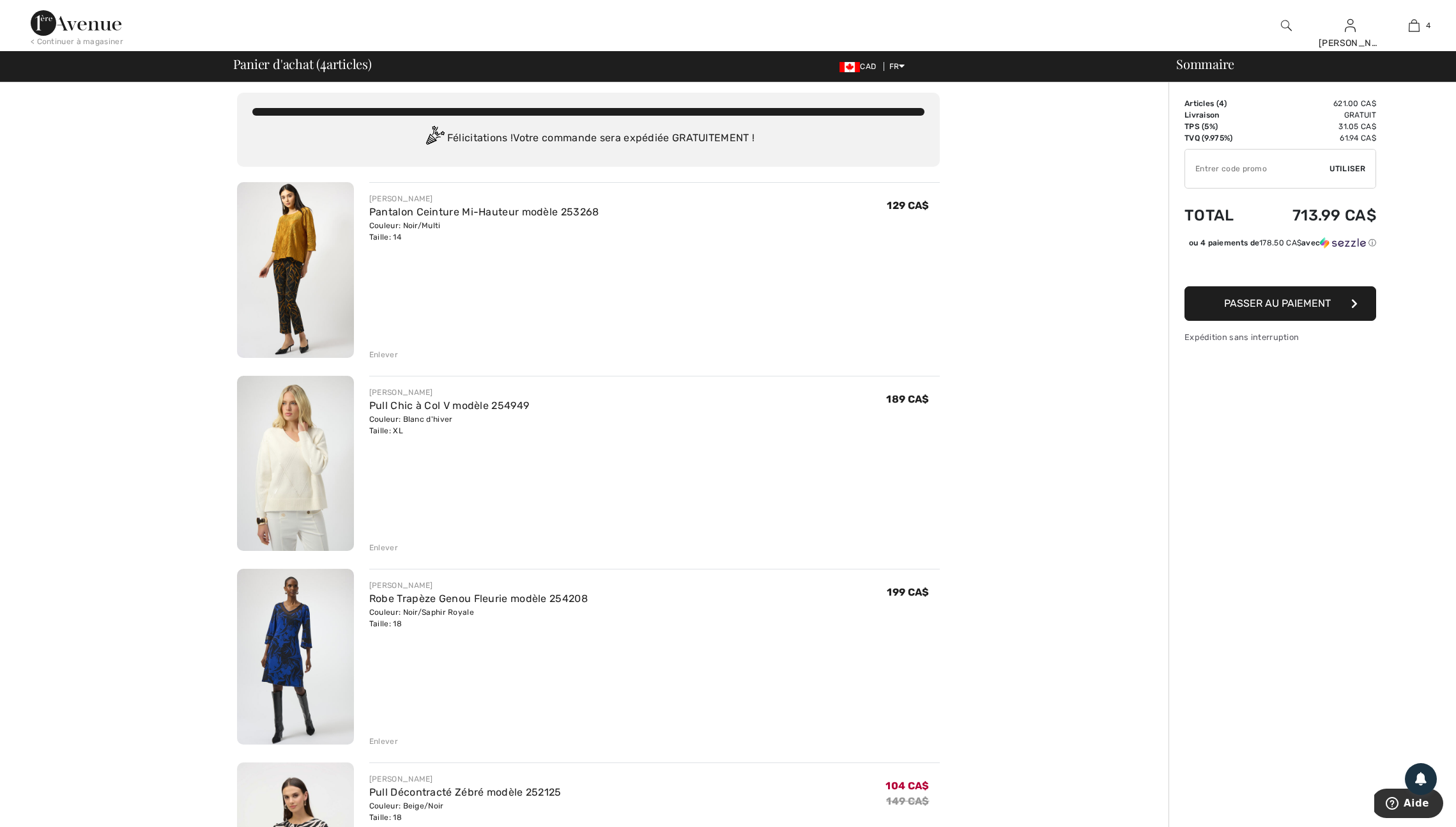
scroll to position [17, 0]
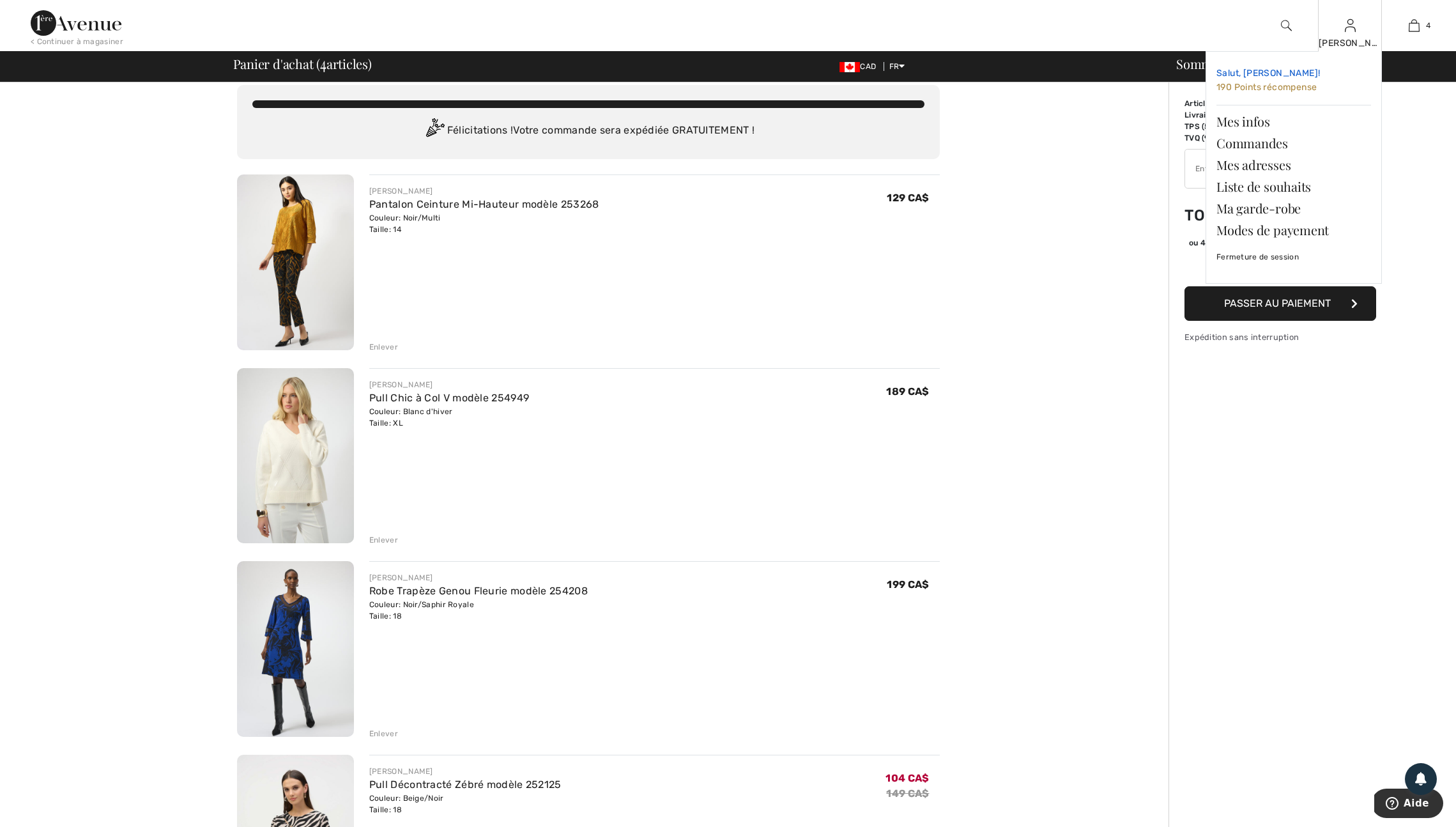
click at [1265, 87] on span "190 Points récompense" at bounding box center [1266, 87] width 100 height 11
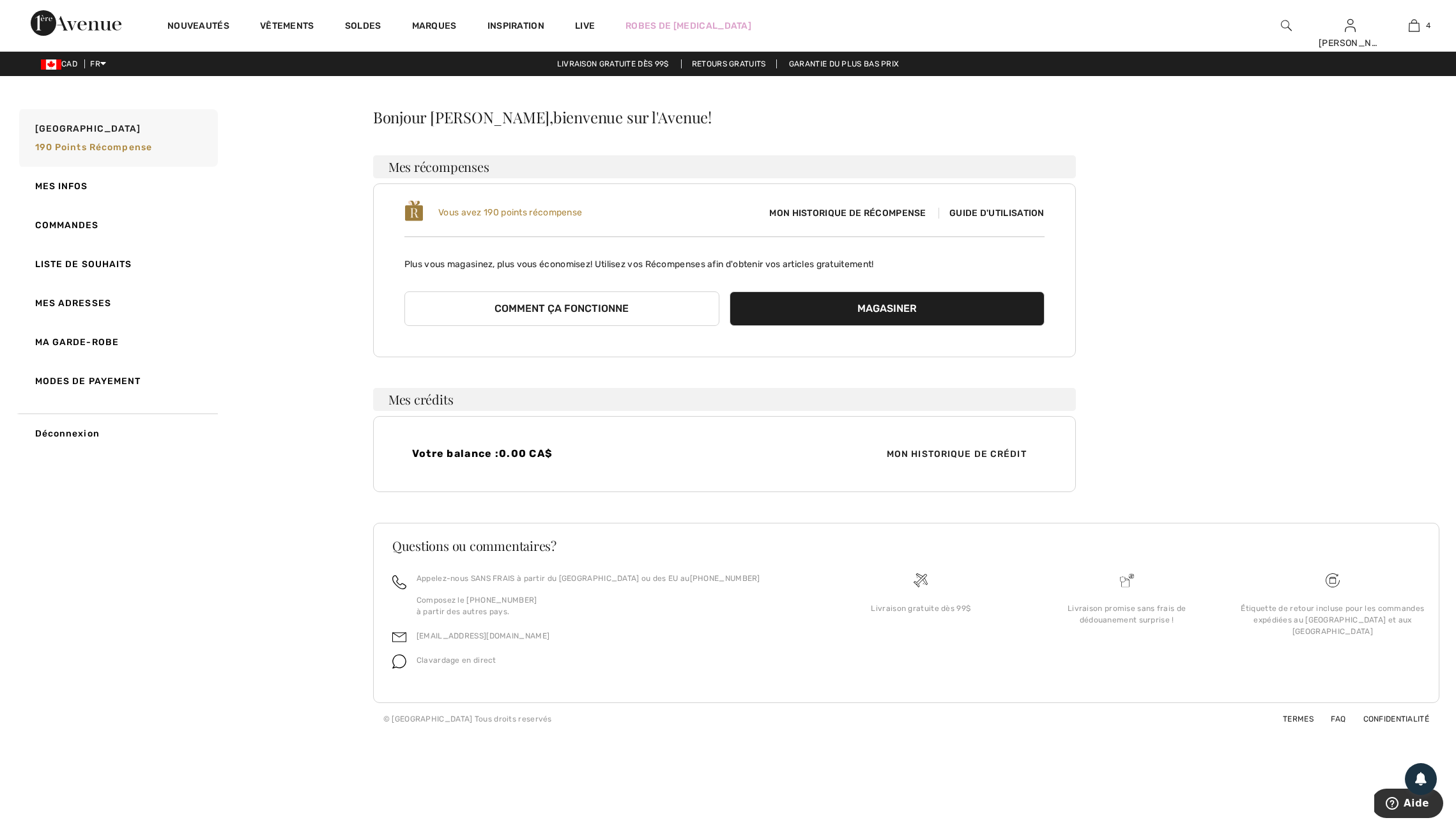
click at [988, 218] on span "Guide d'utilisation" at bounding box center [991, 213] width 106 height 11
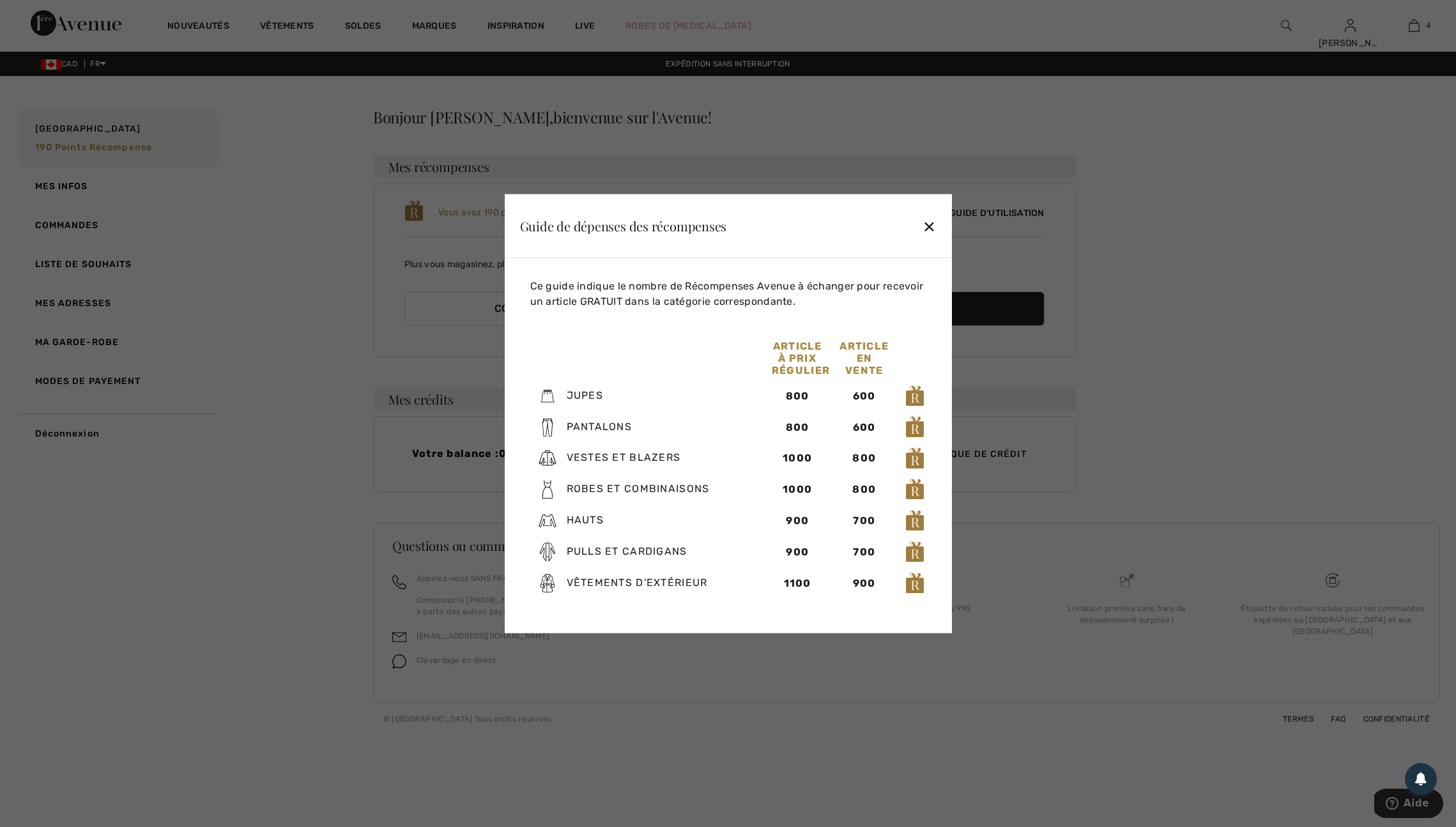
click at [1056, 543] on div at bounding box center [728, 414] width 1456 height 827
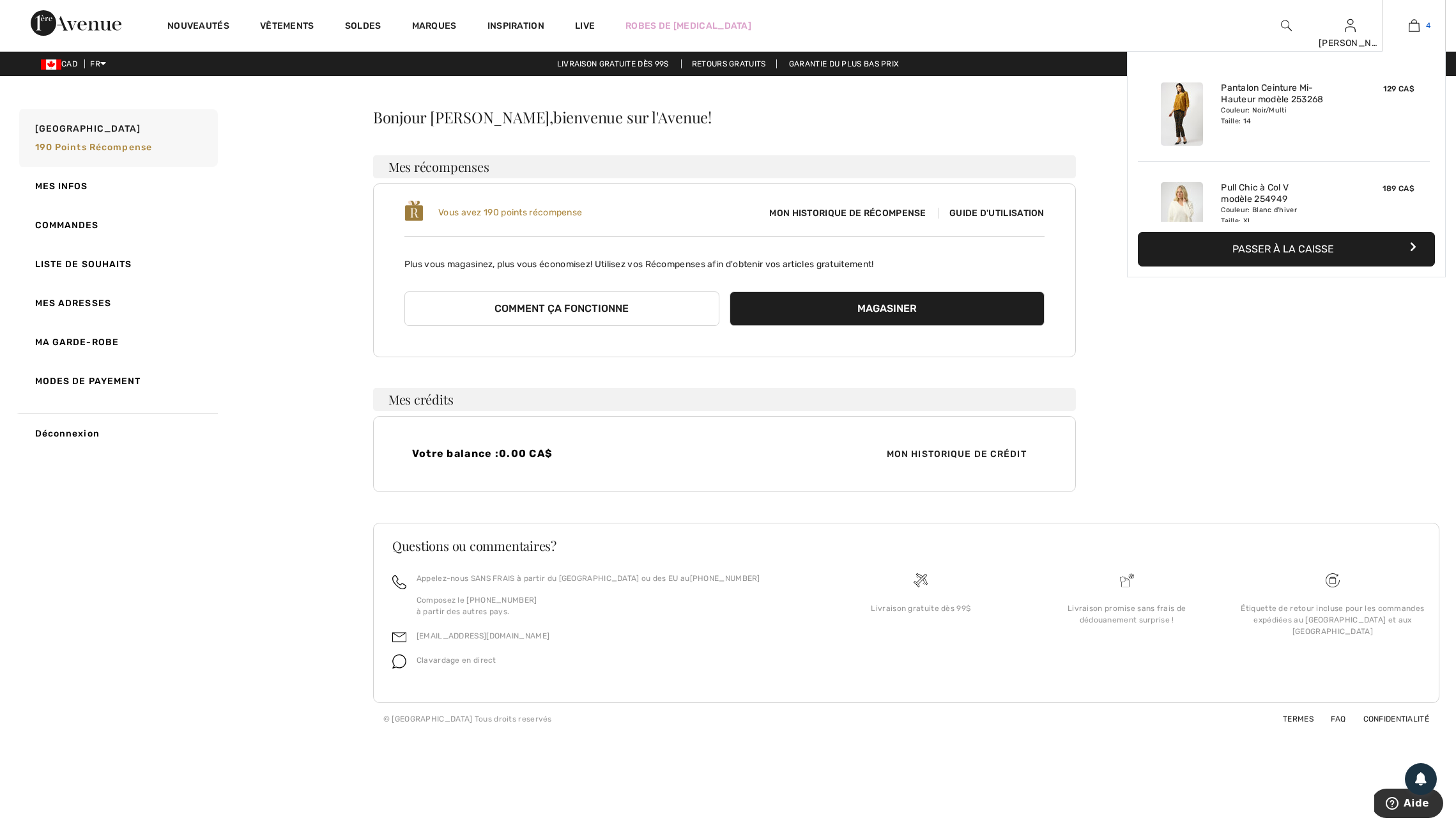
click at [1408, 28] on img at bounding box center [1413, 25] width 11 height 16
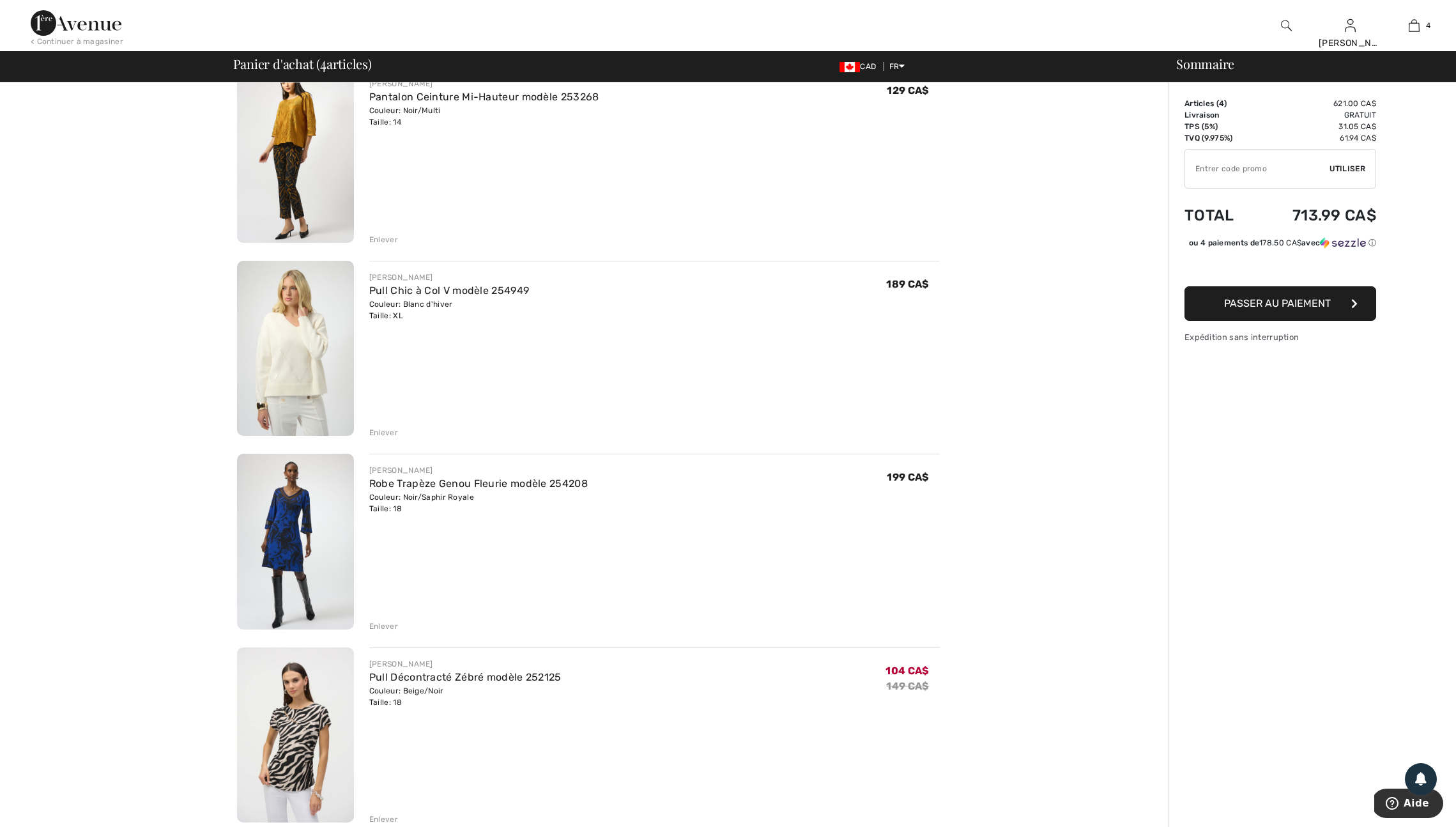
scroll to position [121, 0]
click at [383, 631] on div "Enlever" at bounding box center [383, 625] width 28 height 12
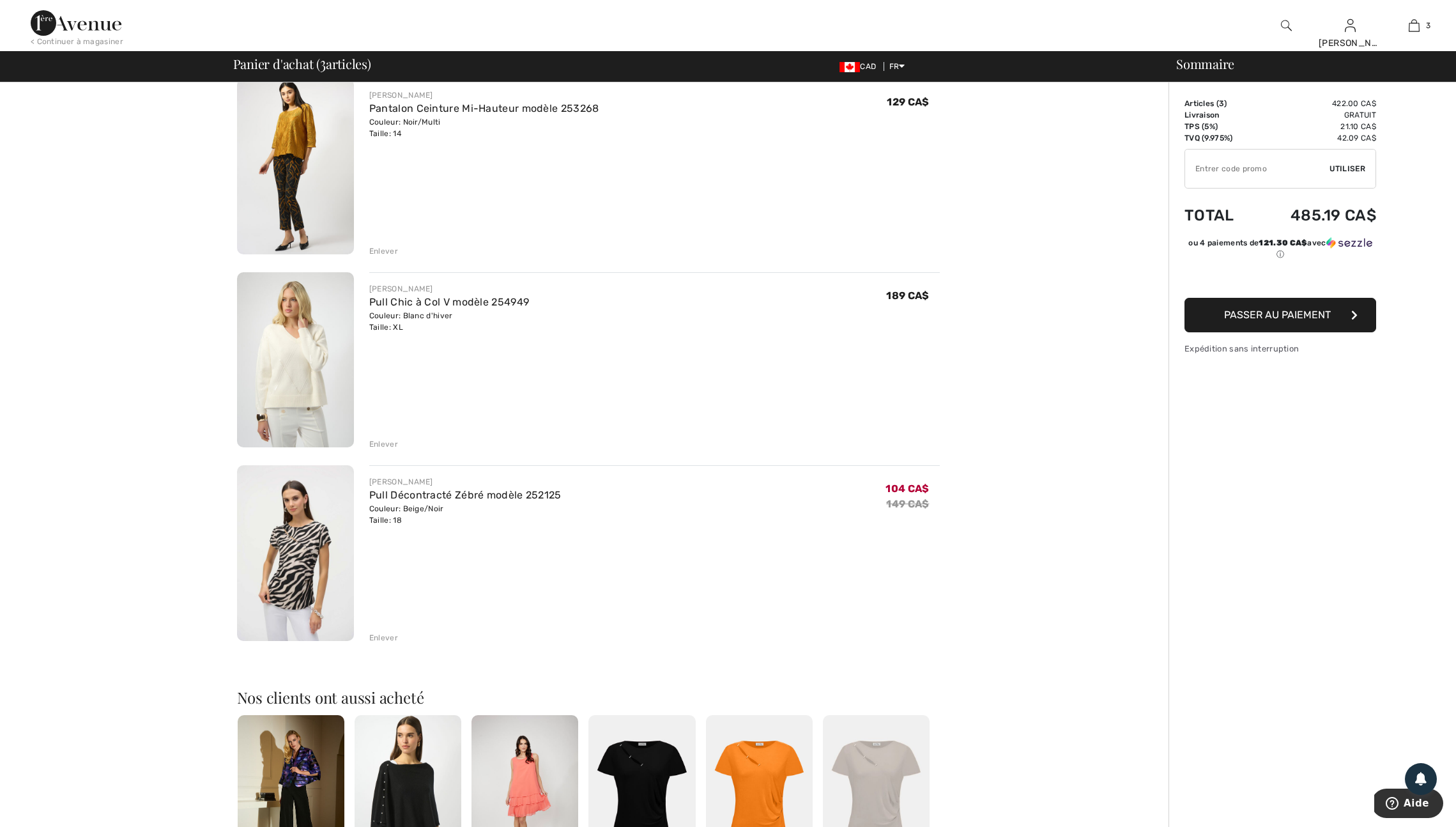
scroll to position [106, 0]
click at [305, 239] on img at bounding box center [295, 169] width 117 height 176
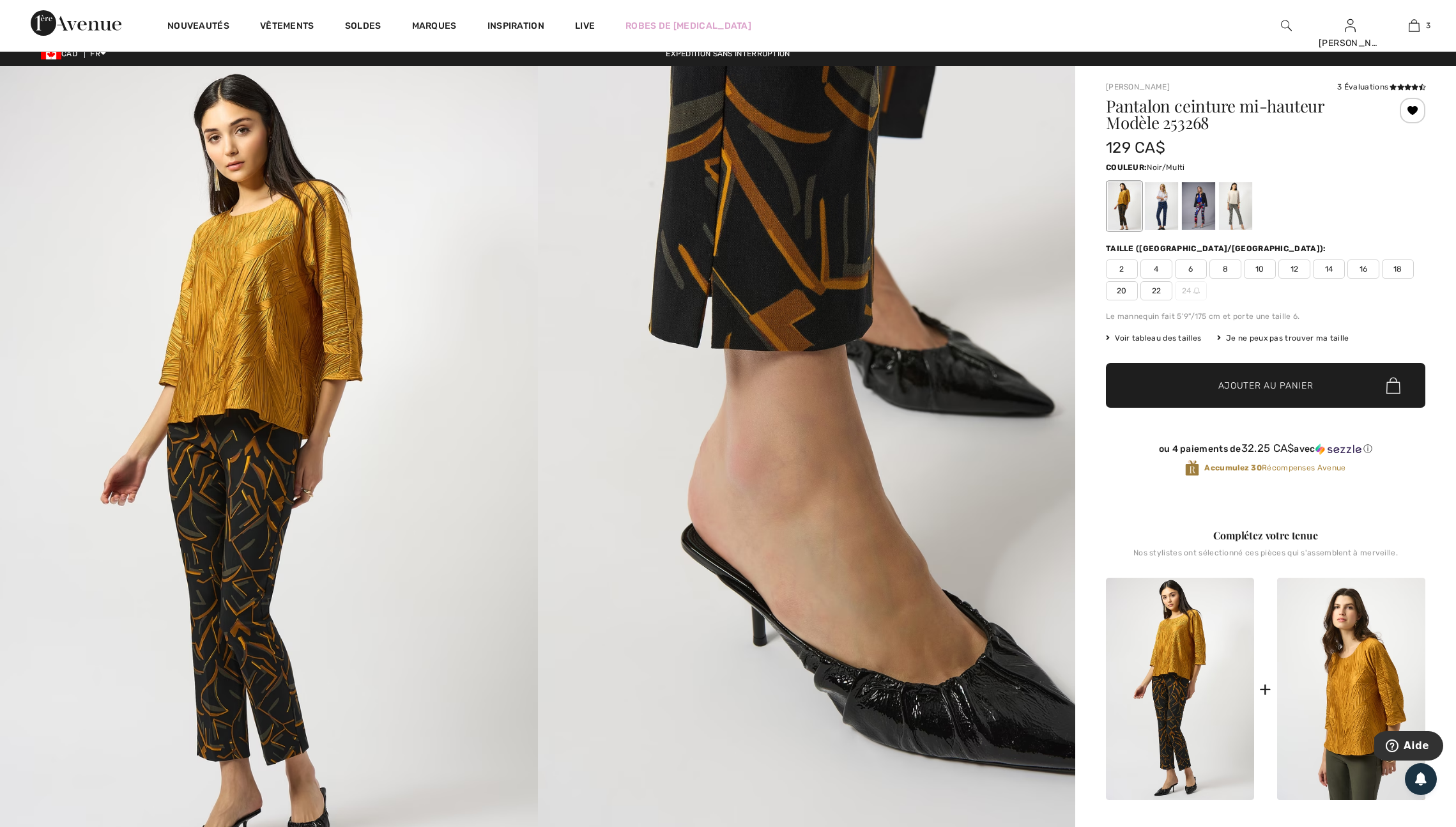
scroll to position [10, 0]
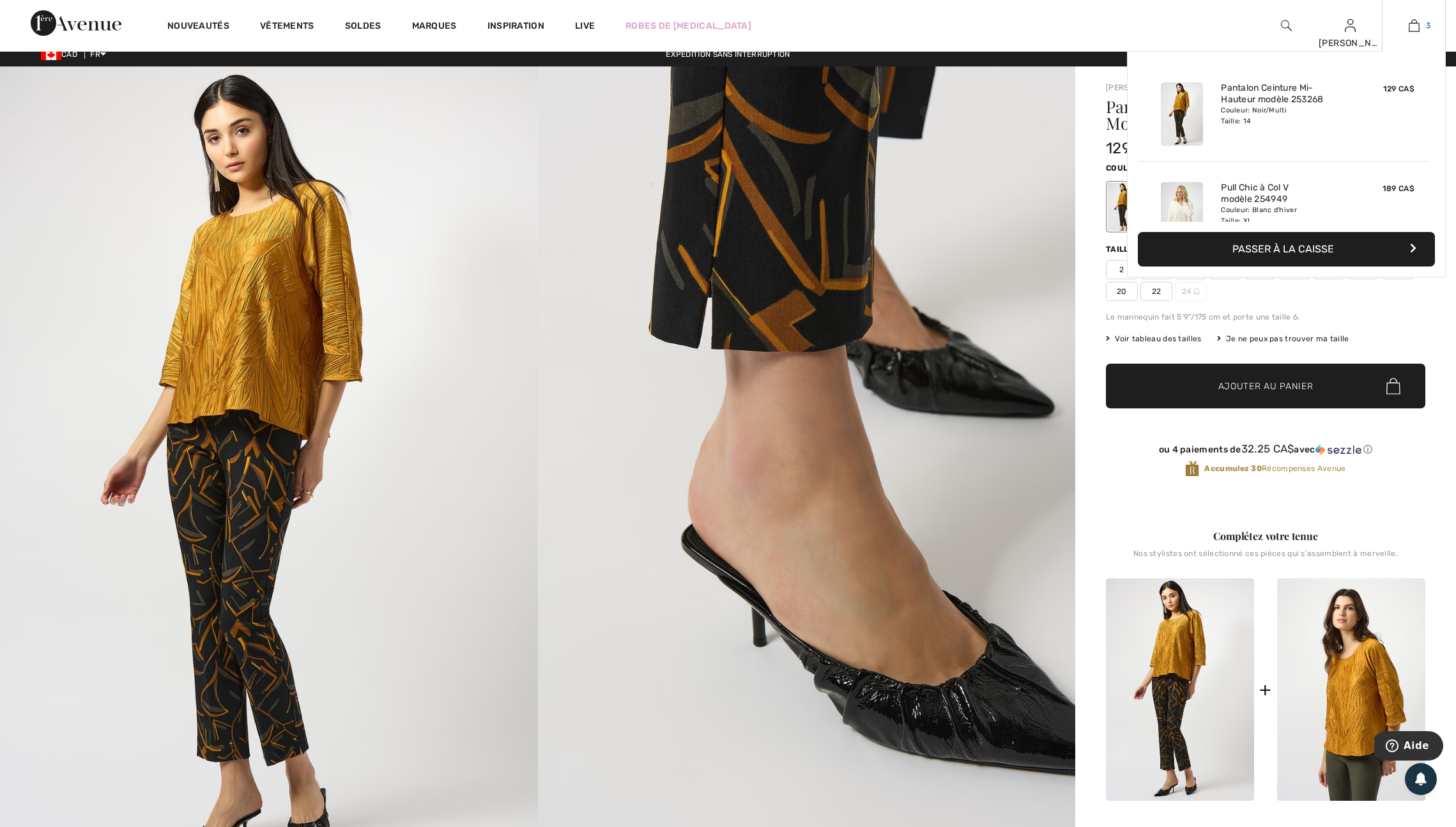
click at [1411, 22] on img at bounding box center [1413, 25] width 11 height 16
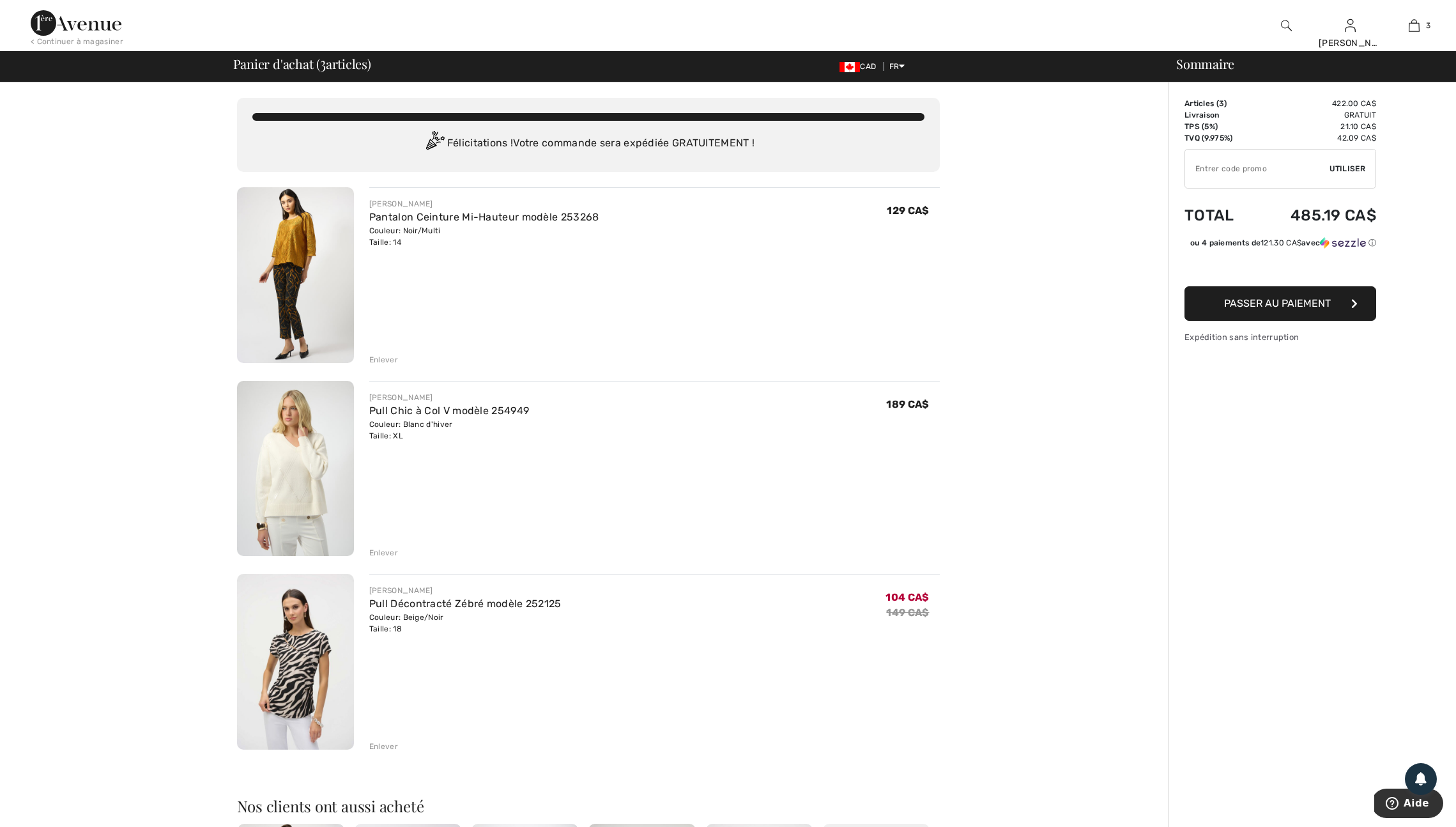
click at [390, 559] on div "Enlever" at bounding box center [383, 553] width 28 height 12
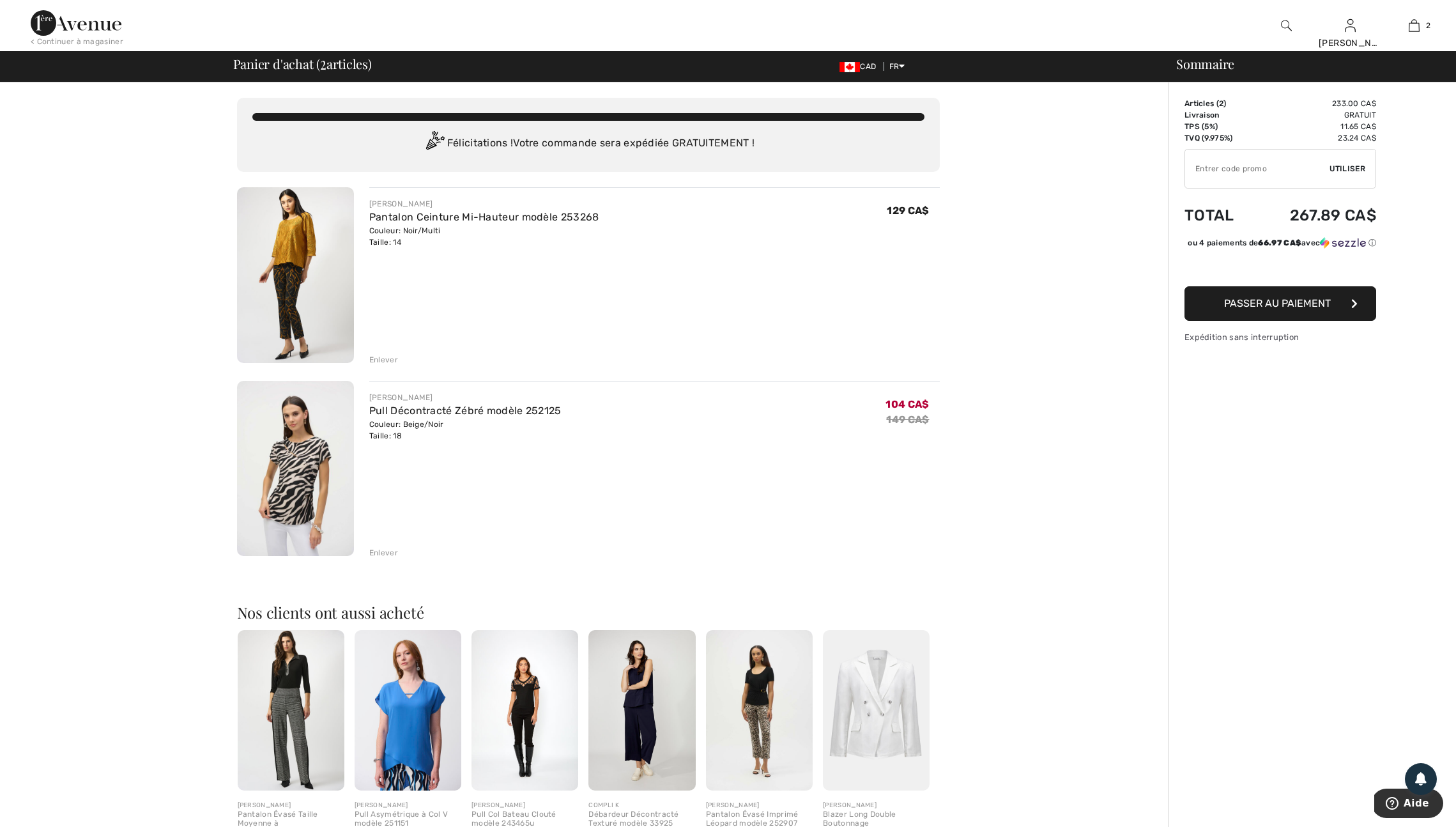
click at [1204, 174] on input "TEXT" at bounding box center [1257, 168] width 144 height 38
type input "GC005096418"
click at [1357, 172] on span "Utiliser" at bounding box center [1347, 169] width 36 height 12
